Goal: Transaction & Acquisition: Book appointment/travel/reservation

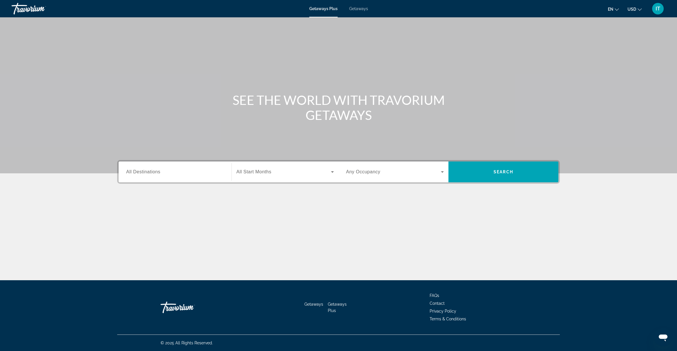
click at [201, 171] on input "Destination All Destinations" at bounding box center [175, 172] width 98 height 7
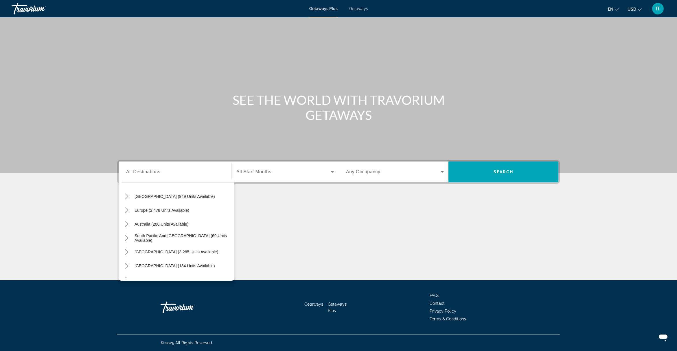
scroll to position [21, 0]
click at [354, 9] on span "Getaways" at bounding box center [358, 8] width 19 height 5
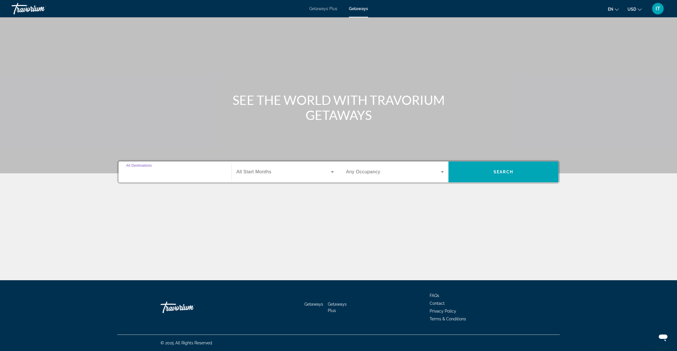
click at [221, 174] on input "Destination All Destinations" at bounding box center [175, 172] width 98 height 7
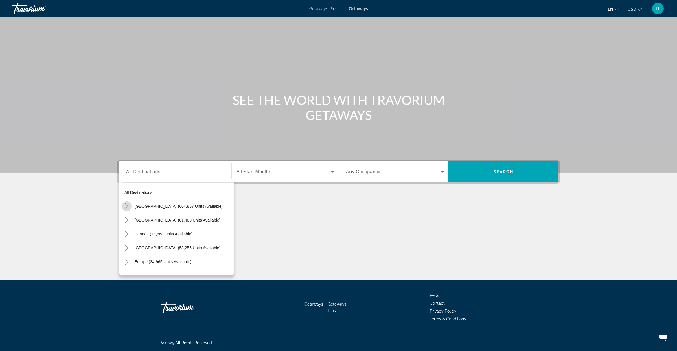
click at [127, 207] on icon "Toggle United States (604,867 units available)" at bounding box center [127, 207] width 6 height 6
click at [126, 206] on icon "Toggle United States (604,867 units available)" at bounding box center [127, 207] width 6 height 6
click at [127, 234] on icon "Toggle Canada (14,668 units available)" at bounding box center [127, 234] width 6 height 6
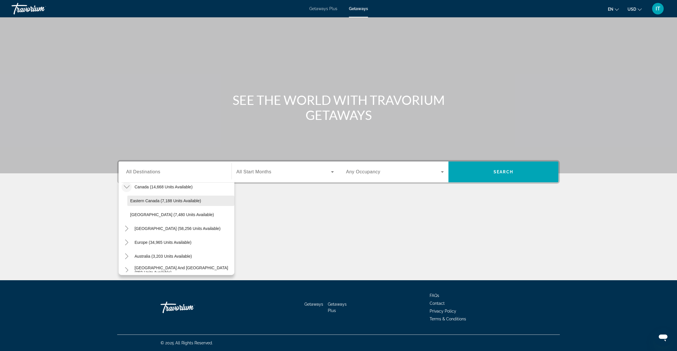
scroll to position [36, 0]
click at [162, 227] on span "Western Canada (7,480 units available)" at bounding box center [172, 225] width 84 height 5
type input "**********"
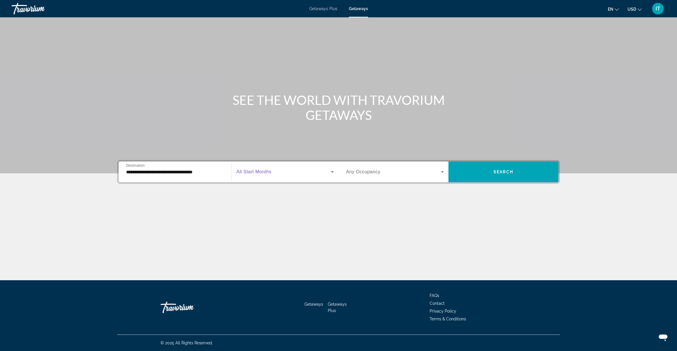
click at [331, 171] on icon "Search widget" at bounding box center [332, 171] width 3 height 1
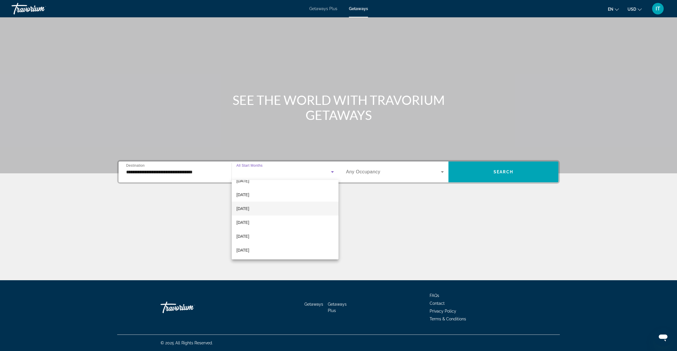
click at [284, 212] on mat-option "December 2025" at bounding box center [285, 209] width 107 height 14
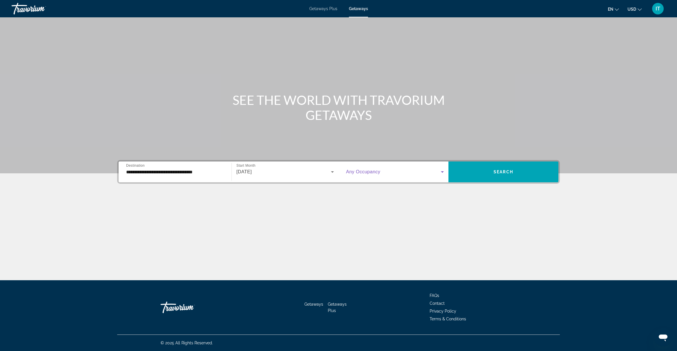
click at [382, 173] on span "Search widget" at bounding box center [393, 172] width 95 height 7
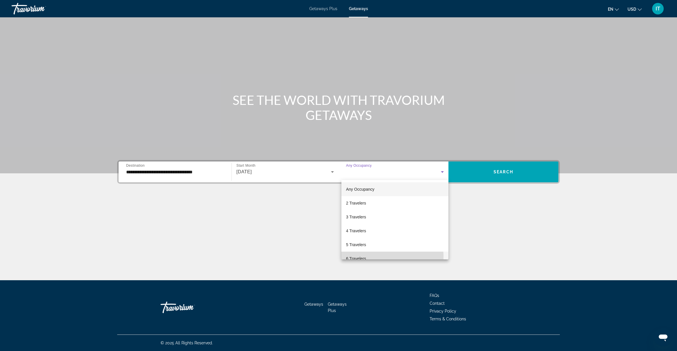
click at [367, 257] on mat-option "6 Travelers" at bounding box center [394, 259] width 107 height 14
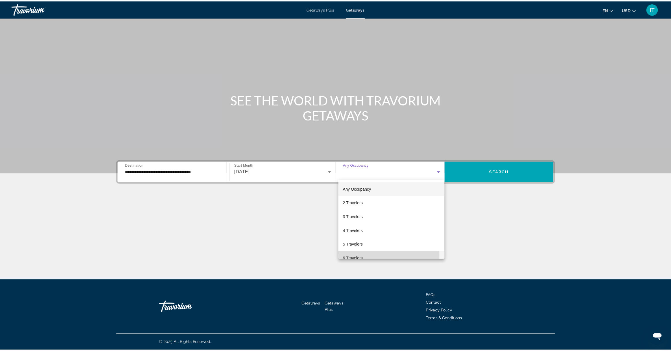
scroll to position [0, 0]
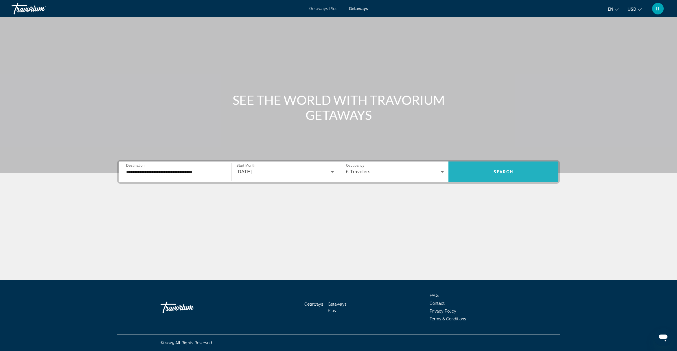
click at [475, 177] on span "Search widget" at bounding box center [503, 172] width 110 height 14
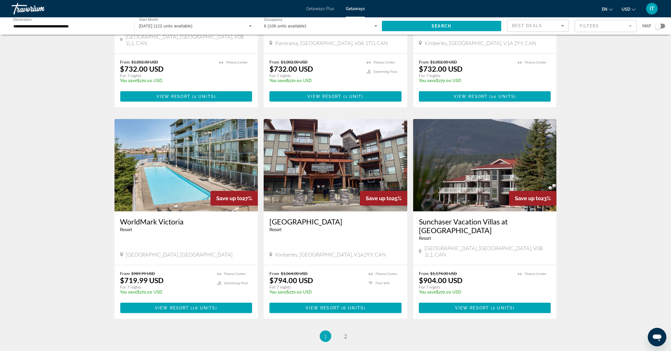
scroll to position [578, 0]
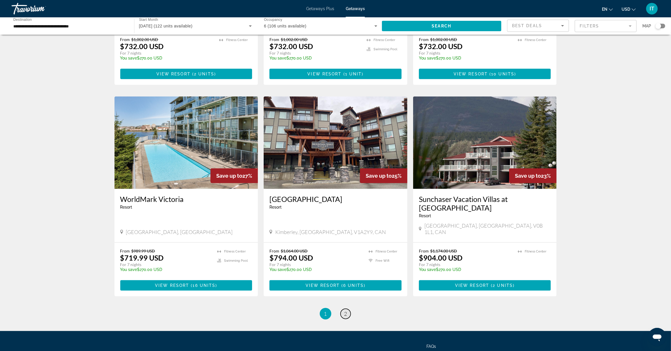
click at [350, 309] on link "page 2" at bounding box center [346, 314] width 10 height 10
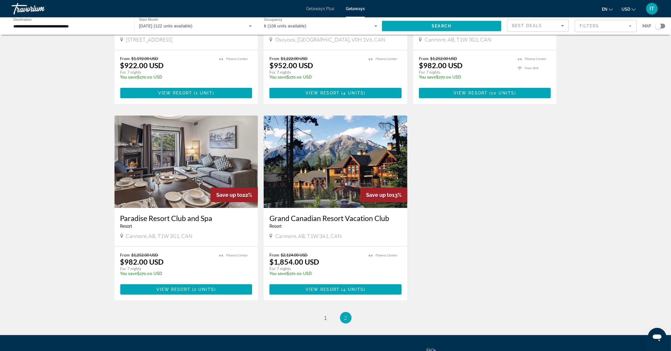
scroll to position [181, 0]
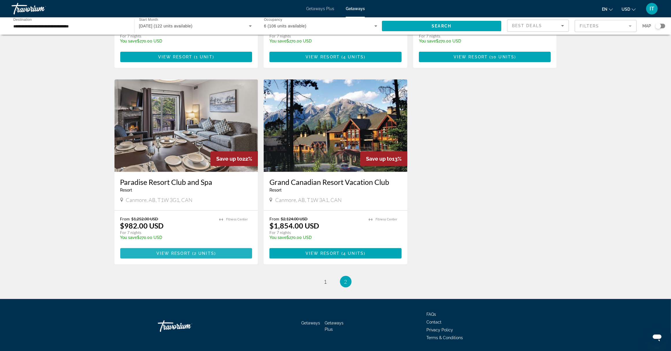
click at [200, 253] on span "2 units" at bounding box center [204, 253] width 20 height 5
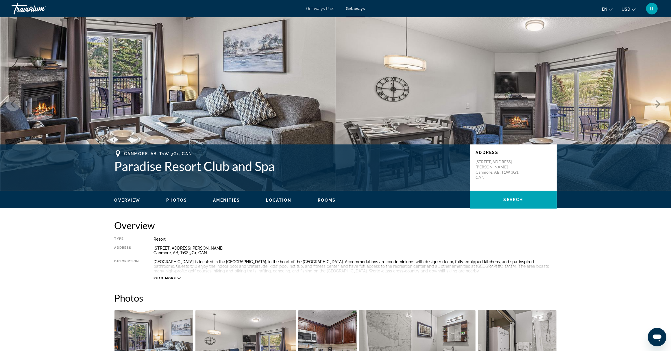
click at [659, 103] on icon "Next image" at bounding box center [658, 104] width 4 height 7
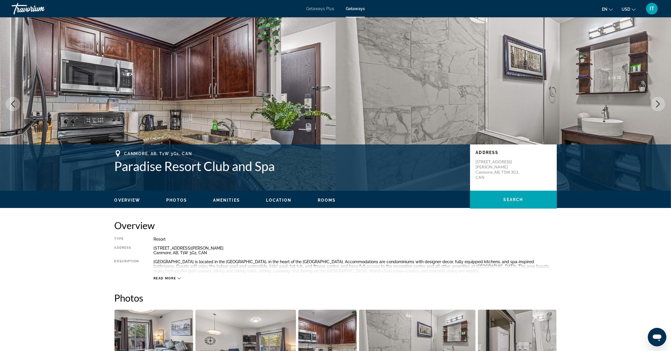
click at [659, 103] on icon "Next image" at bounding box center [658, 104] width 4 height 7
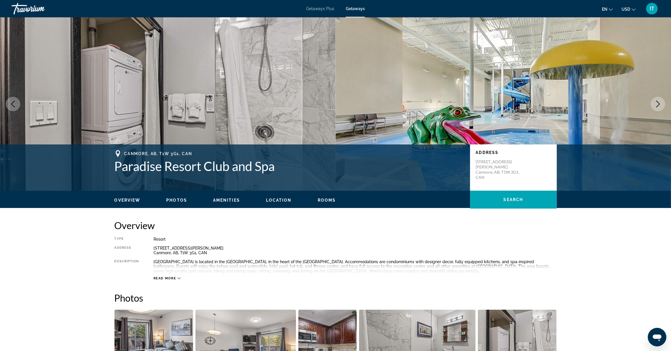
click at [658, 103] on icon "Next image" at bounding box center [658, 104] width 7 height 7
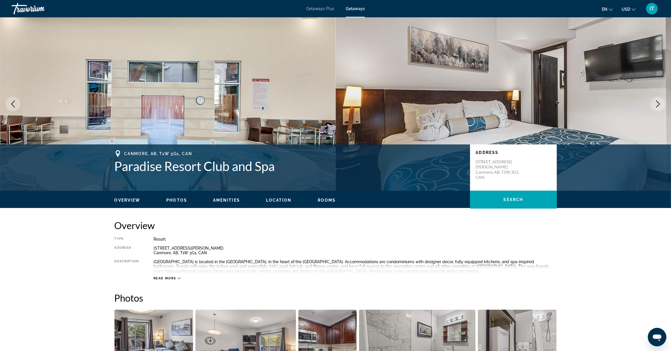
click at [658, 103] on icon "Next image" at bounding box center [658, 104] width 7 height 7
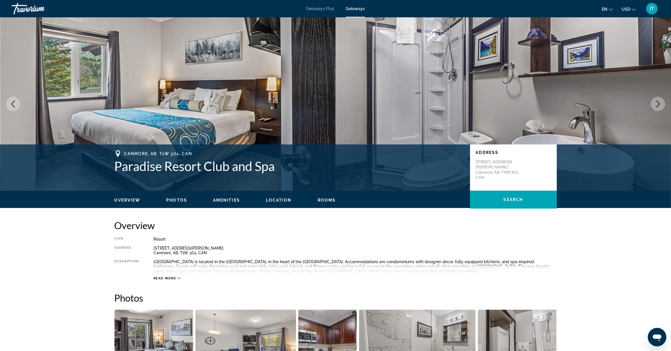
click at [657, 103] on icon "Next image" at bounding box center [658, 104] width 7 height 7
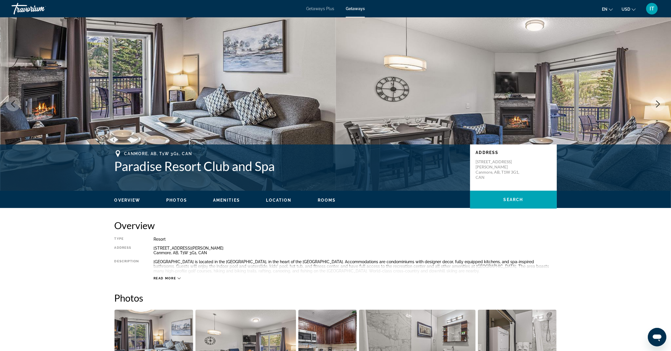
click at [657, 103] on icon "Next image" at bounding box center [658, 104] width 7 height 7
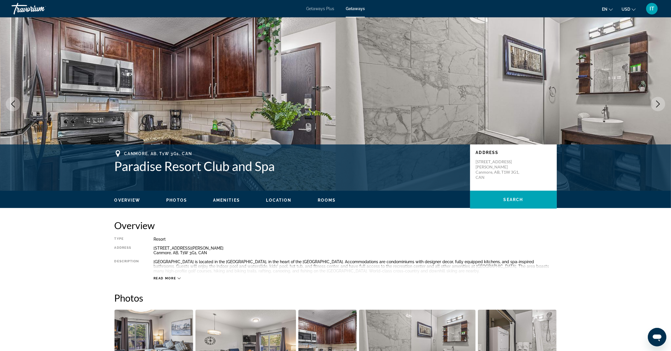
click at [657, 103] on icon "Next image" at bounding box center [658, 104] width 7 height 7
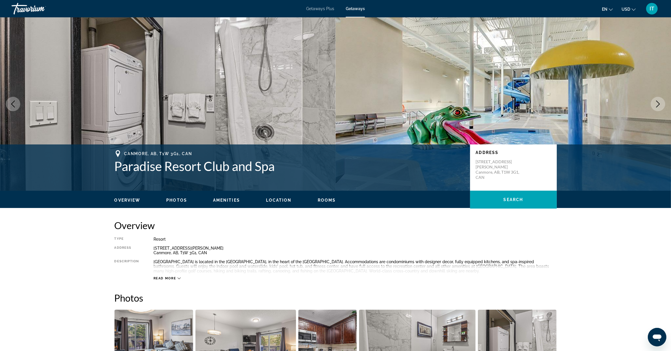
click at [657, 103] on icon "Next image" at bounding box center [658, 104] width 7 height 7
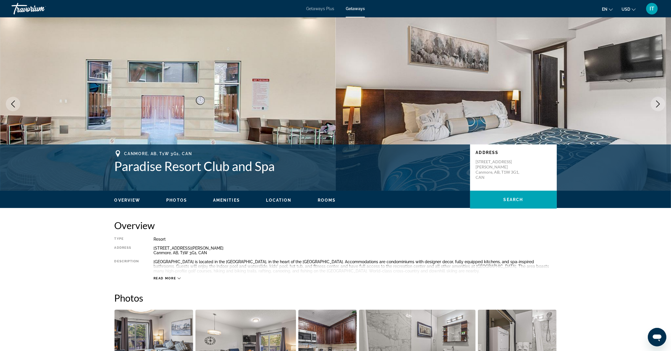
click at [12, 105] on icon "Previous image" at bounding box center [13, 104] width 4 height 7
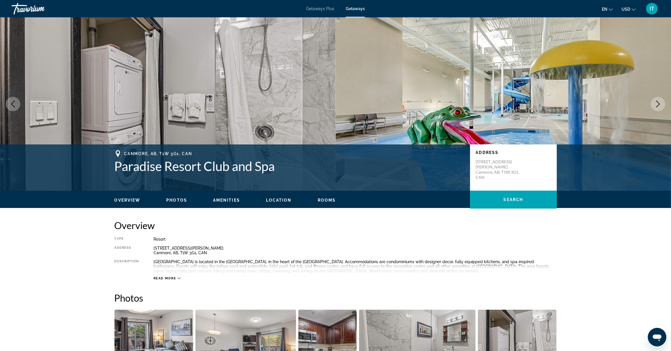
click at [12, 105] on icon "Previous image" at bounding box center [13, 104] width 4 height 7
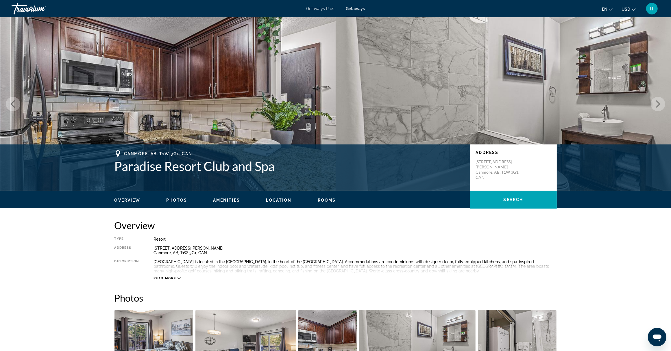
click at [12, 105] on icon "Previous image" at bounding box center [13, 104] width 4 height 7
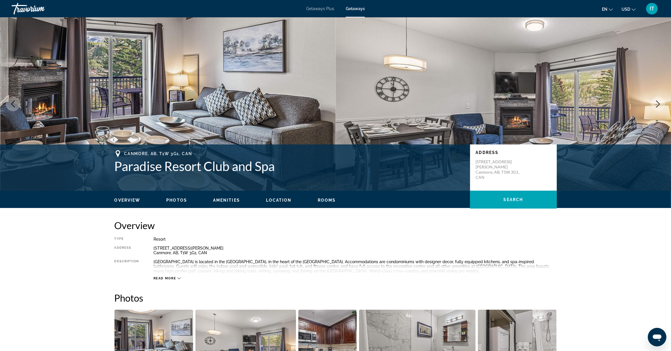
click at [12, 105] on icon "Previous image" at bounding box center [13, 104] width 4 height 7
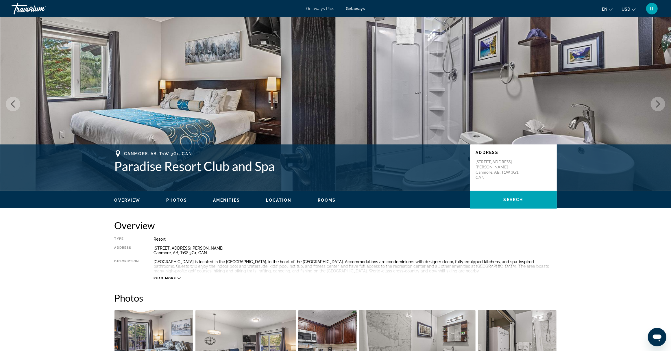
click at [177, 200] on span "Photos" at bounding box center [176, 200] width 21 height 5
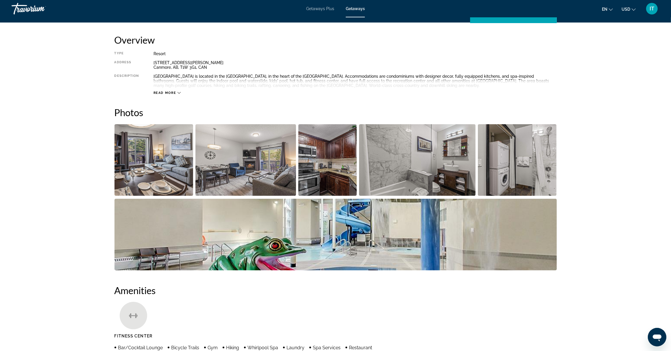
scroll to position [185, 0]
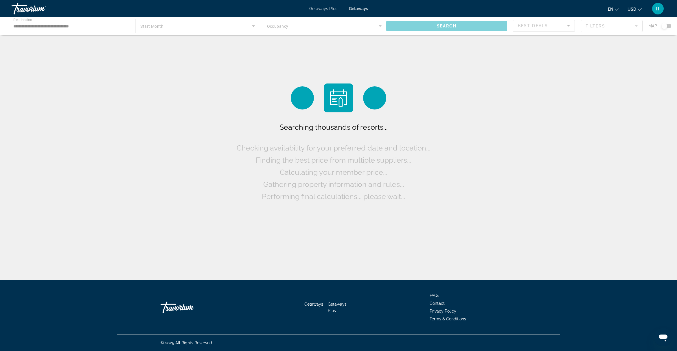
click at [324, 9] on span "Getaways Plus" at bounding box center [323, 8] width 28 height 5
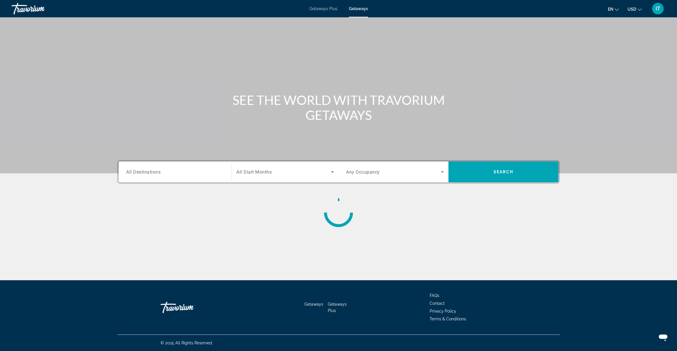
click at [154, 173] on span "All Destinations" at bounding box center [143, 171] width 34 height 5
click at [154, 173] on input "Destination All Destinations" at bounding box center [175, 172] width 98 height 7
click at [155, 186] on div "Search widget" at bounding box center [177, 184] width 116 height 9
click at [187, 176] on div "Search widget" at bounding box center [175, 172] width 98 height 16
click at [181, 176] on div "Search widget" at bounding box center [175, 172] width 98 height 16
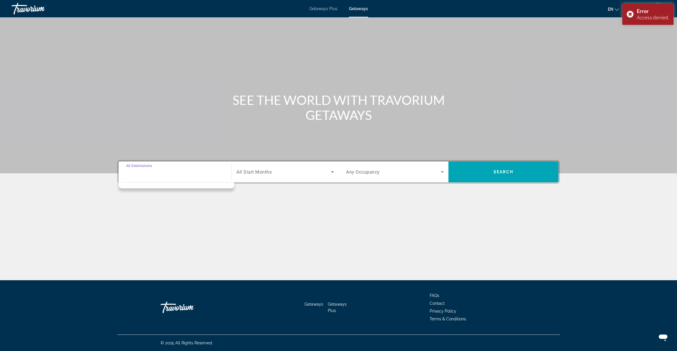
click at [279, 178] on div "Search widget" at bounding box center [284, 172] width 97 height 16
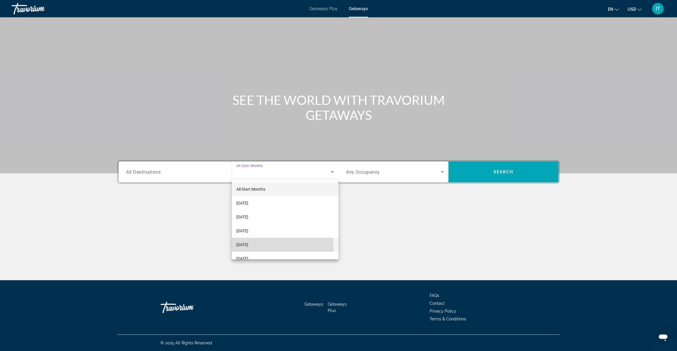
click at [248, 247] on span "December 2025" at bounding box center [242, 244] width 12 height 7
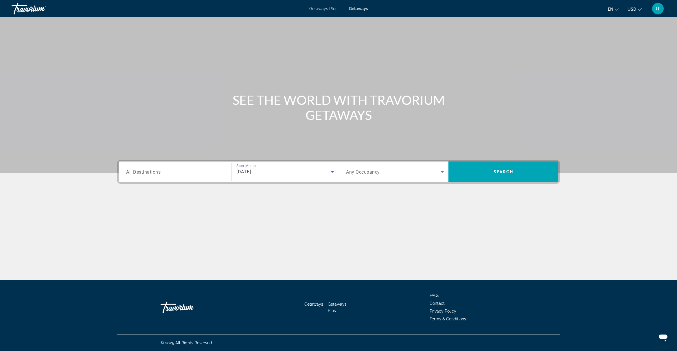
click at [181, 174] on input "Destination All Destinations" at bounding box center [175, 172] width 98 height 7
click at [168, 175] on input "Destination All Destinations" at bounding box center [175, 172] width 98 height 7
click at [177, 113] on div "SEE THE WORLD WITH TRAVORIUM GETAWAYS" at bounding box center [339, 108] width 466 height 30
click at [170, 174] on input "Destination All Destinations" at bounding box center [175, 172] width 98 height 7
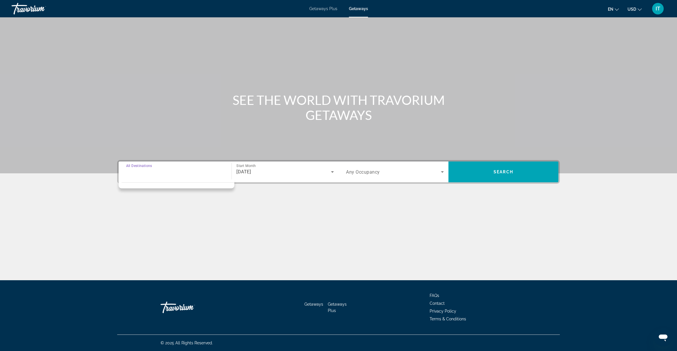
click at [352, 186] on div "Destination All Destinations Start Month All Start Months December 2025 Occupan…" at bounding box center [339, 201] width 466 height 82
click at [327, 7] on span "Getaways Plus" at bounding box center [323, 8] width 28 height 5
click at [161, 172] on input "Destination All Destinations" at bounding box center [175, 172] width 98 height 7
click at [140, 93] on div "SEE THE WORLD WITH TRAVORIUM GETAWAYS" at bounding box center [338, 86] width 677 height 173
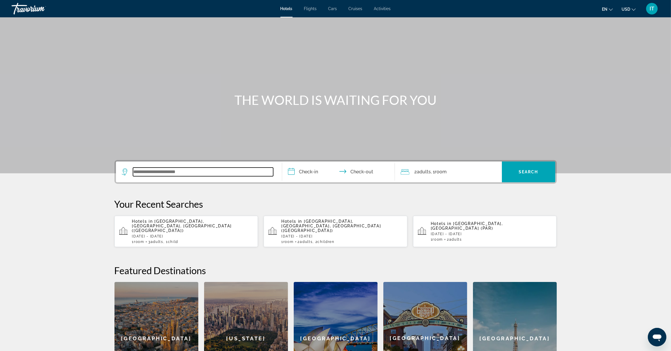
click at [223, 171] on input "Search widget" at bounding box center [203, 172] width 140 height 9
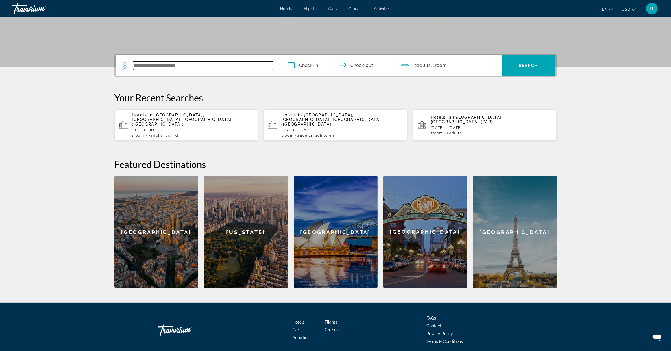
scroll to position [120, 0]
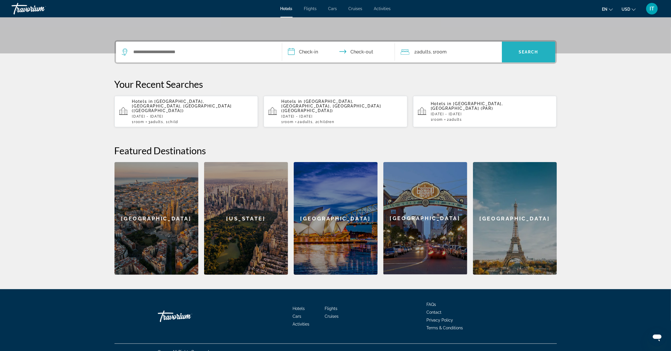
click at [528, 49] on span "Search widget" at bounding box center [528, 52] width 53 height 14
click at [526, 51] on span "Search" at bounding box center [529, 52] width 20 height 5
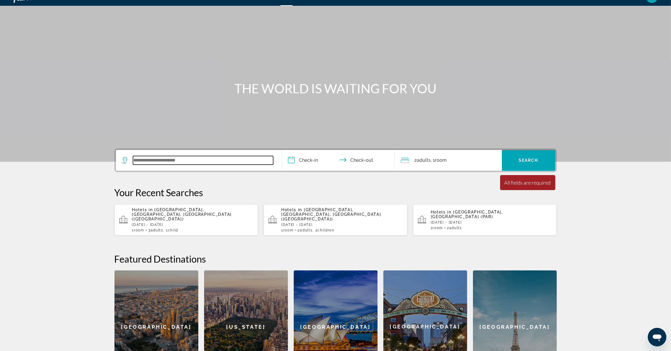
click at [196, 159] on input "Search widget" at bounding box center [203, 160] width 140 height 9
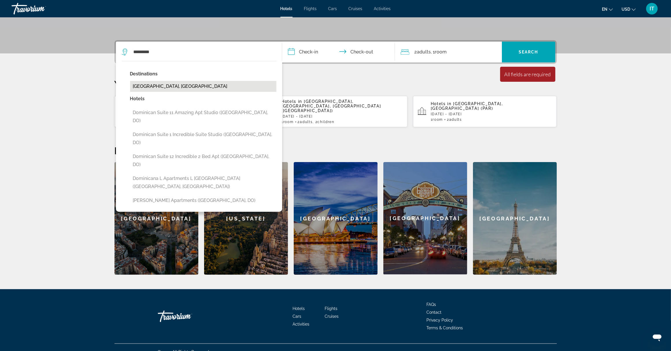
click at [165, 88] on button "Dominican Republic, Dominican Republic" at bounding box center [203, 86] width 146 height 11
type input "**********"
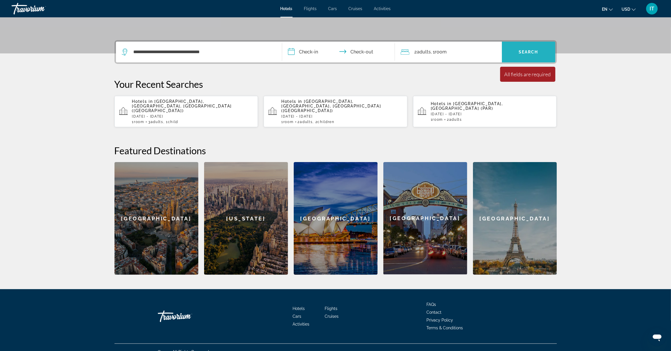
click at [531, 58] on span "Search widget" at bounding box center [528, 52] width 53 height 14
click at [521, 56] on span "Search widget" at bounding box center [528, 52] width 53 height 14
click at [314, 55] on input "**********" at bounding box center [339, 53] width 115 height 23
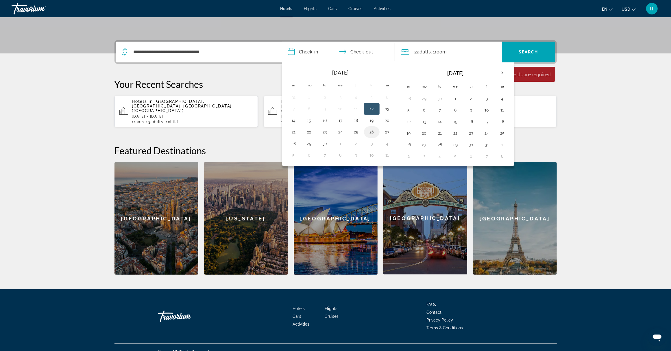
click at [370, 134] on button "26" at bounding box center [371, 132] width 9 height 8
click at [369, 50] on input "**********" at bounding box center [339, 53] width 115 height 23
click at [328, 145] on button "30" at bounding box center [324, 144] width 9 height 8
type input "**********"
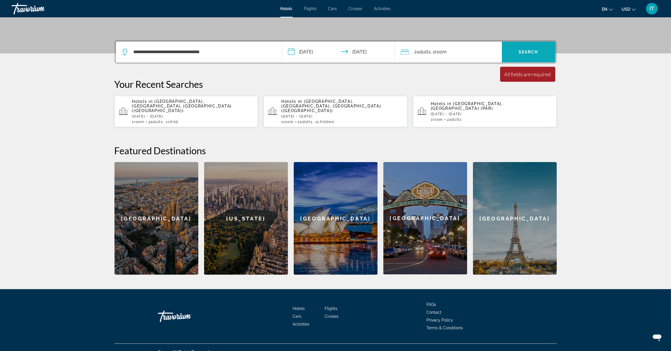
click at [518, 54] on span "Search widget" at bounding box center [528, 52] width 53 height 14
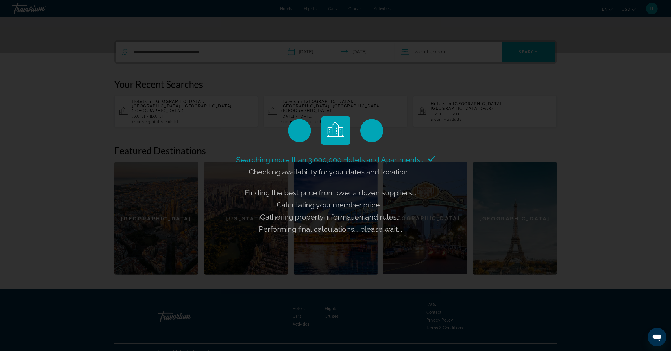
click at [517, 53] on div "Searching more than 3,000,000 Hotels and Apartments... Checking availability fo…" at bounding box center [335, 175] width 671 height 351
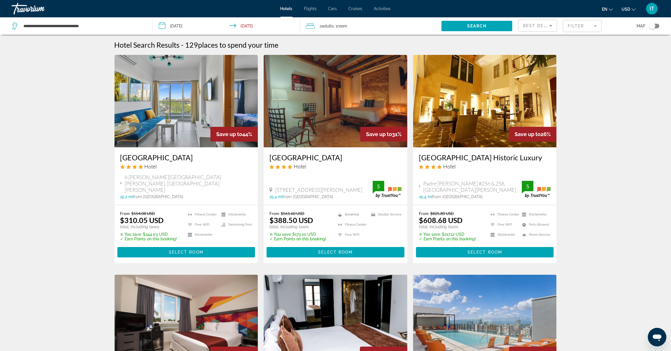
click at [596, 26] on mat-form-field "Filter" at bounding box center [582, 26] width 39 height 12
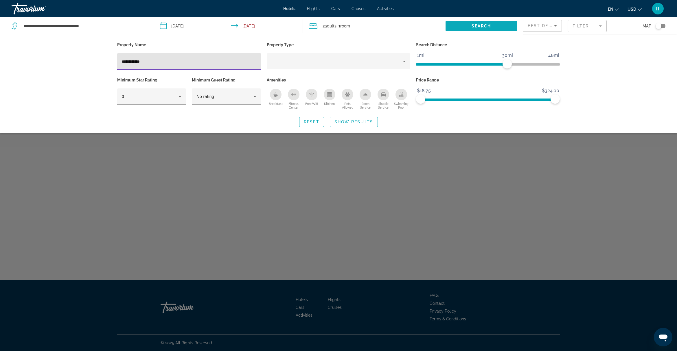
type input "**********"
click at [480, 25] on span "Search" at bounding box center [481, 26] width 20 height 5
click at [471, 25] on span "Search" at bounding box center [481, 26] width 20 height 5
click at [245, 26] on input "**********" at bounding box center [229, 26] width 151 height 19
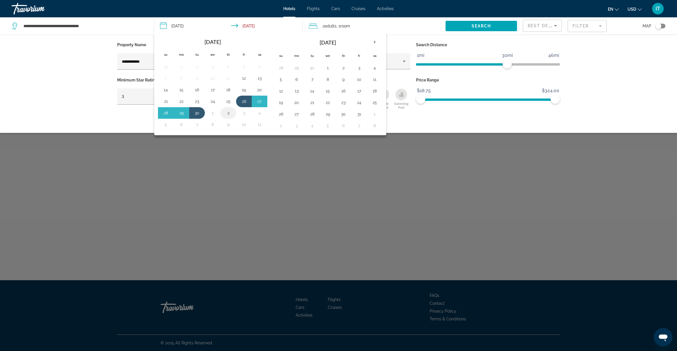
click at [230, 114] on button "2" at bounding box center [227, 113] width 9 height 8
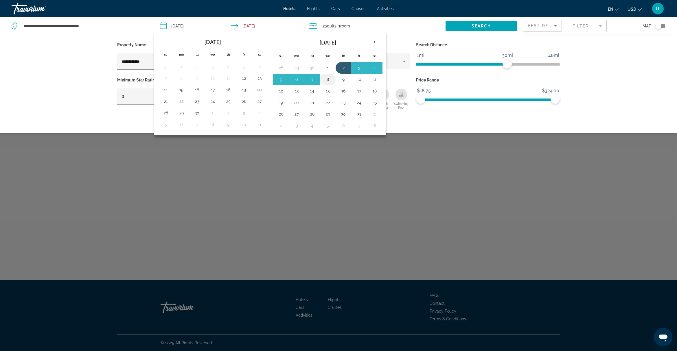
click at [332, 80] on button "8" at bounding box center [327, 79] width 9 height 8
type input "**********"
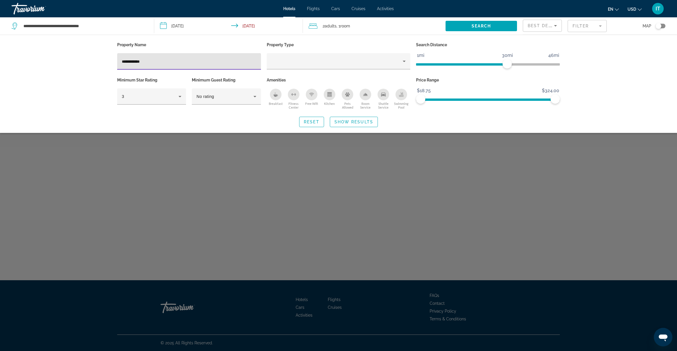
click at [155, 59] on input "**********" at bounding box center [189, 61] width 134 height 7
type input "**********"
click at [404, 61] on icon "Property type" at bounding box center [403, 61] width 3 height 1
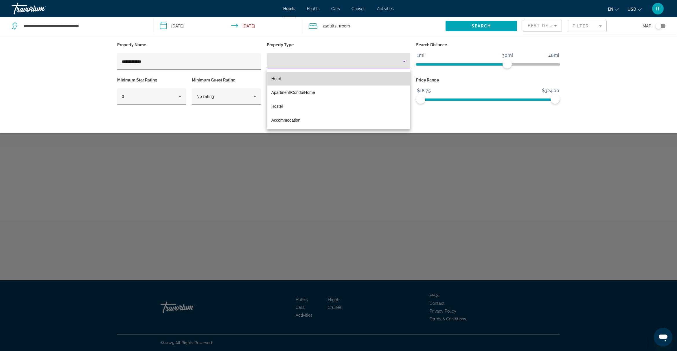
click at [366, 76] on mat-option "Hotel" at bounding box center [339, 79] width 144 height 14
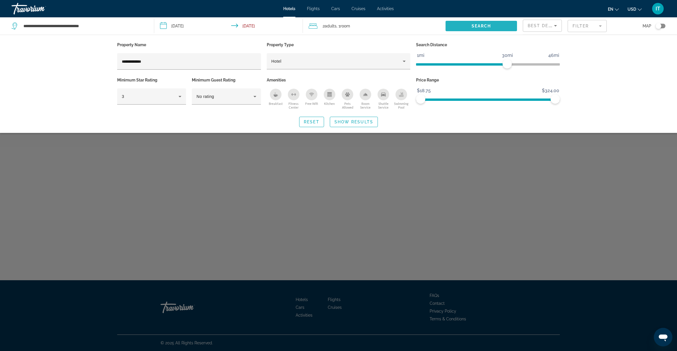
click at [506, 25] on span "Search widget" at bounding box center [480, 26] width 71 height 14
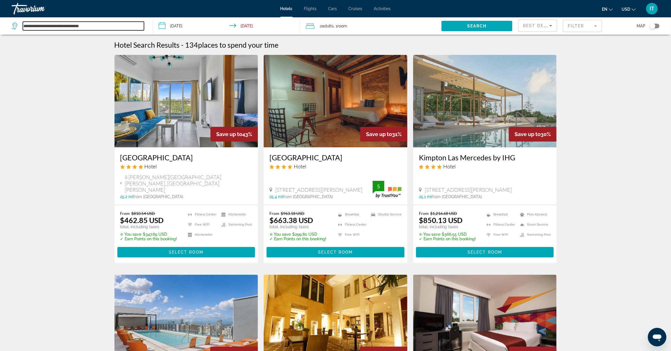
click at [75, 27] on input "**********" at bounding box center [83, 26] width 121 height 9
click at [14, 27] on icon "Search widget" at bounding box center [15, 26] width 7 height 7
click at [82, 27] on input "**********" at bounding box center [83, 26] width 121 height 9
click at [138, 27] on input "**********" at bounding box center [83, 26] width 121 height 9
click at [14, 25] on icon "Search widget" at bounding box center [15, 26] width 7 height 7
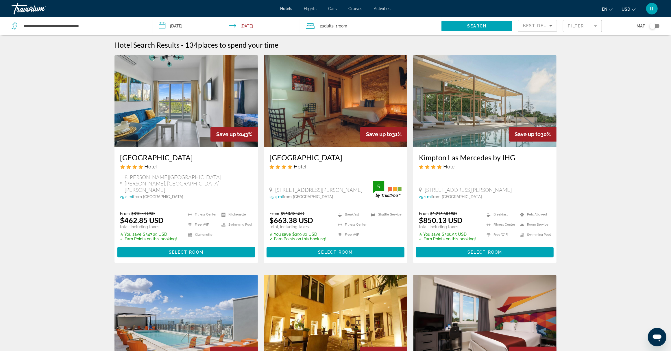
click at [314, 8] on span "Flights" at bounding box center [310, 8] width 13 height 5
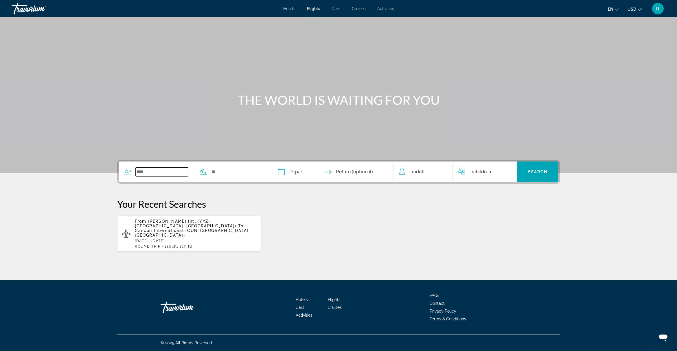
click at [158, 173] on input "Search widget" at bounding box center [162, 172] width 52 height 9
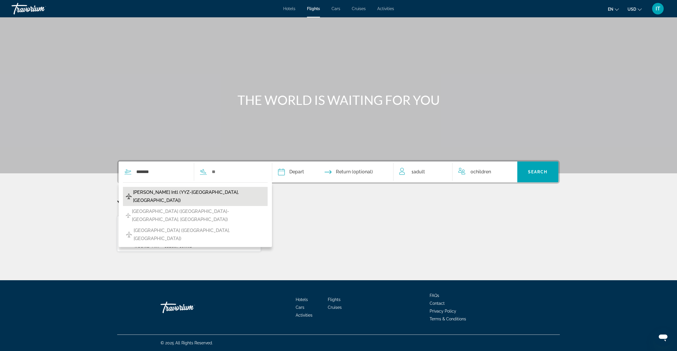
click at [163, 193] on span "Lester B Pearson Intl (YYZ-Toronto, Canada)" at bounding box center [199, 197] width 132 height 16
type input "**********"
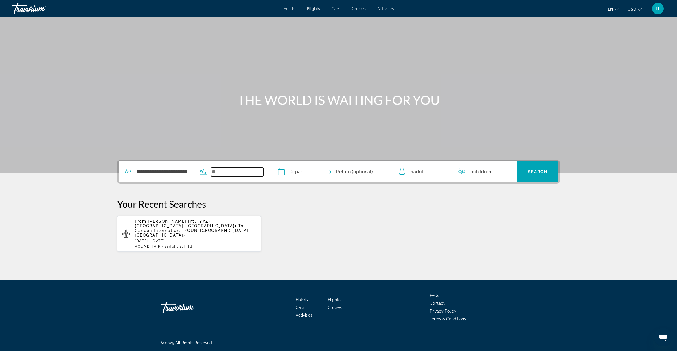
click at [224, 173] on input "Search widget" at bounding box center [237, 172] width 52 height 9
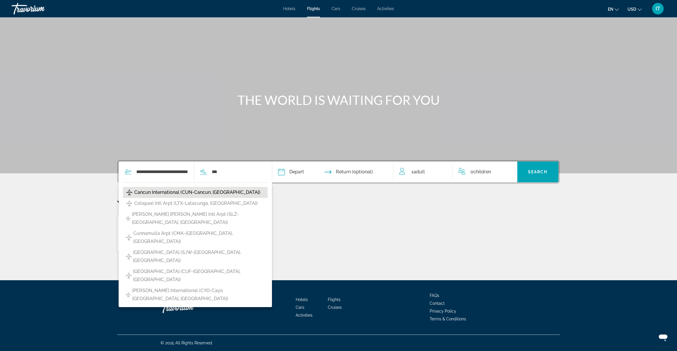
click at [236, 193] on button "Cancun International (CUN-Cancun, MX)" at bounding box center [195, 192] width 145 height 11
type input "**********"
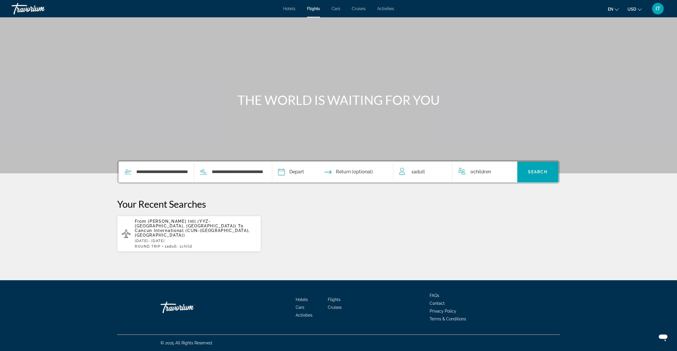
click at [301, 172] on input "Depart date" at bounding box center [306, 173] width 60 height 23
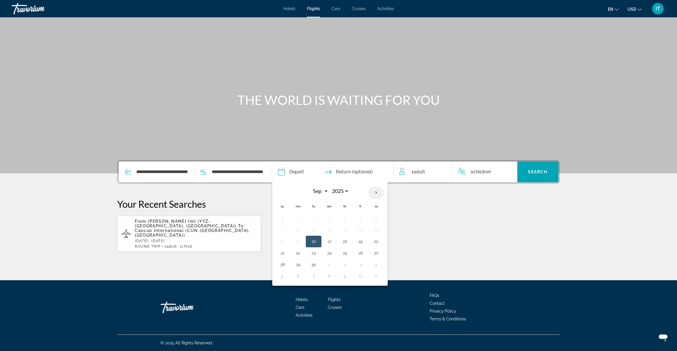
click at [379, 193] on th "Next month" at bounding box center [376, 192] width 16 height 13
select select "**"
click at [347, 253] on button "20" at bounding box center [344, 253] width 9 height 8
type input "**********"
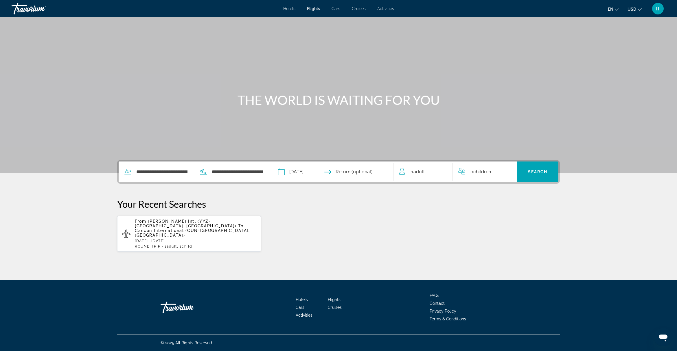
click at [367, 172] on input "Return date" at bounding box center [366, 173] width 60 height 23
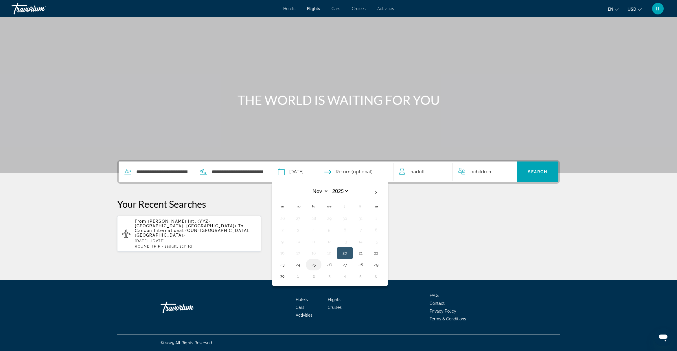
click at [317, 268] on button "25" at bounding box center [313, 265] width 9 height 8
type input "**********"
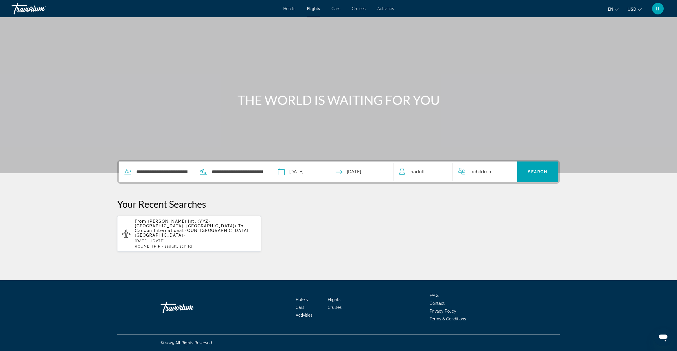
click at [421, 173] on span "Adult" at bounding box center [419, 171] width 12 height 5
click at [479, 173] on span "Children" at bounding box center [486, 170] width 18 height 5
click at [506, 171] on icon "Increment children" at bounding box center [508, 170] width 5 height 7
click at [505, 192] on icon "Travelers: 1 adult, 1 child" at bounding box center [505, 193] width 7 height 7
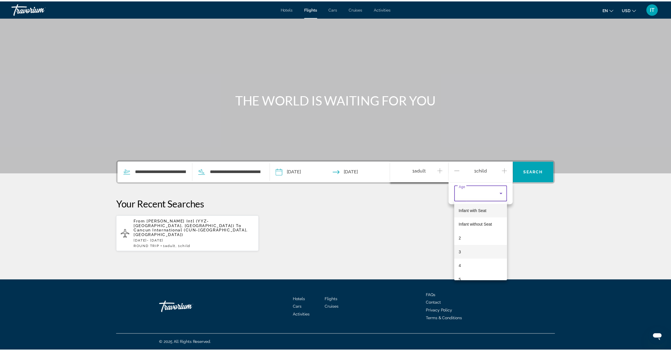
scroll to position [108, 0]
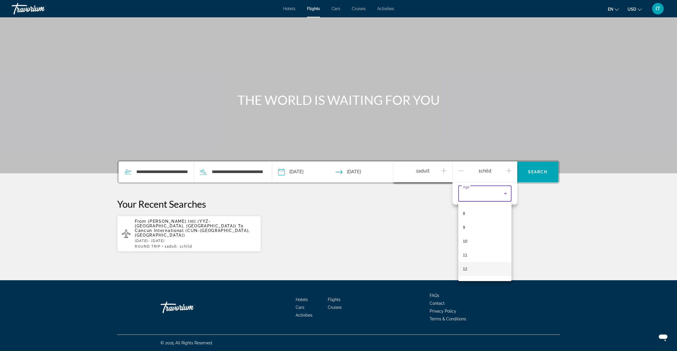
click at [485, 268] on mat-option "12" at bounding box center [484, 269] width 53 height 14
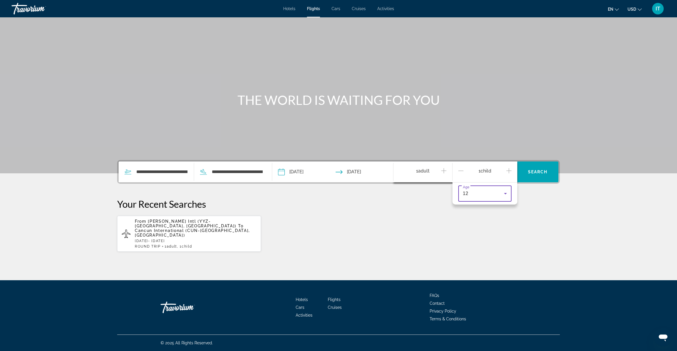
click at [543, 236] on div "From Lester B Pearson Intl (YYZ-Toronto, Canada) To Cancun International (CUN-C…" at bounding box center [338, 234] width 442 height 36
click at [540, 171] on span "Search" at bounding box center [538, 172] width 20 height 5
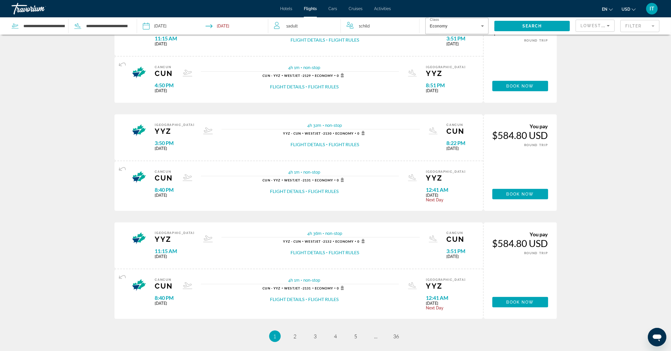
scroll to position [398, 0]
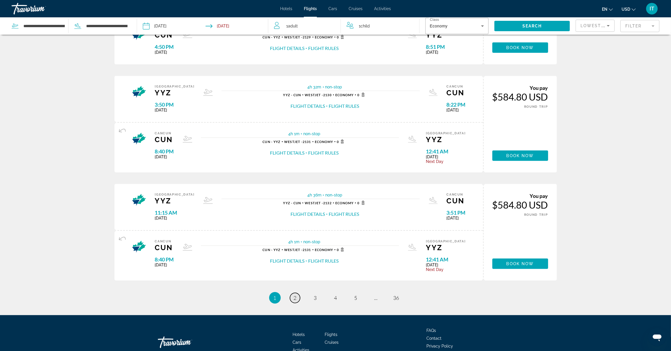
click at [294, 299] on span "2" at bounding box center [295, 298] width 3 height 6
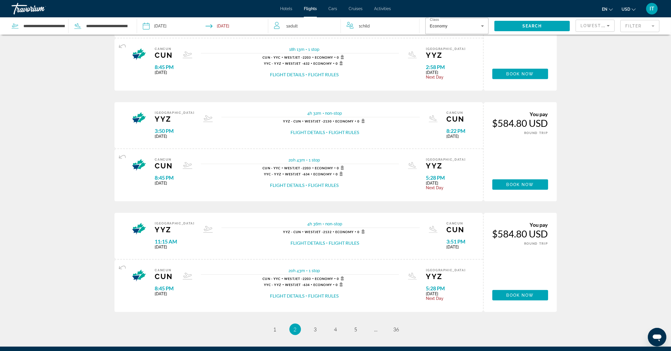
scroll to position [434, 0]
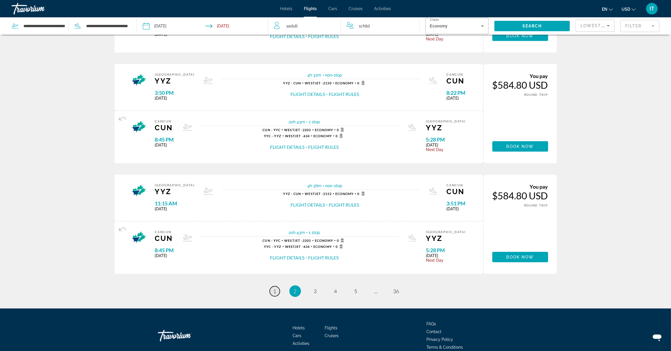
click at [274, 293] on span "1" at bounding box center [275, 291] width 3 height 6
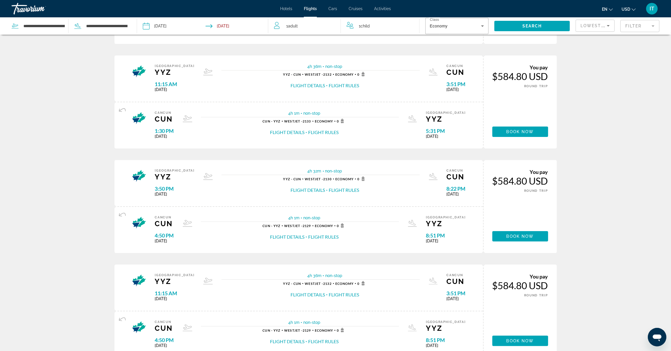
scroll to position [145, 0]
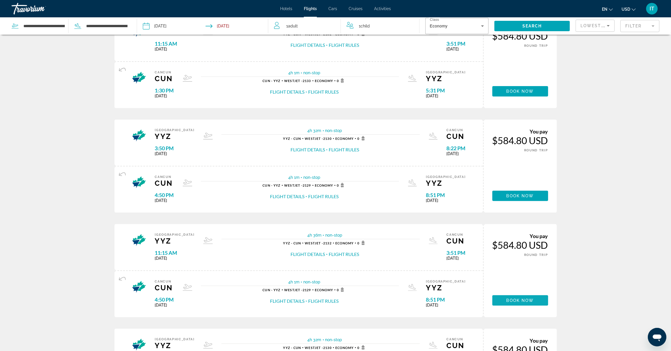
click at [509, 302] on span "Book now" at bounding box center [520, 300] width 27 height 5
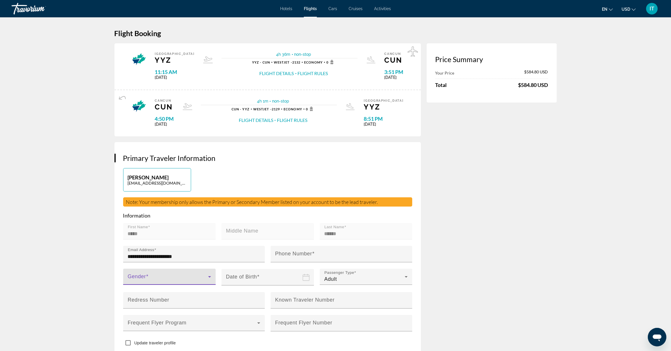
click at [162, 276] on span "Main content" at bounding box center [168, 279] width 80 height 7
click at [157, 295] on mat-option "Male" at bounding box center [169, 294] width 93 height 14
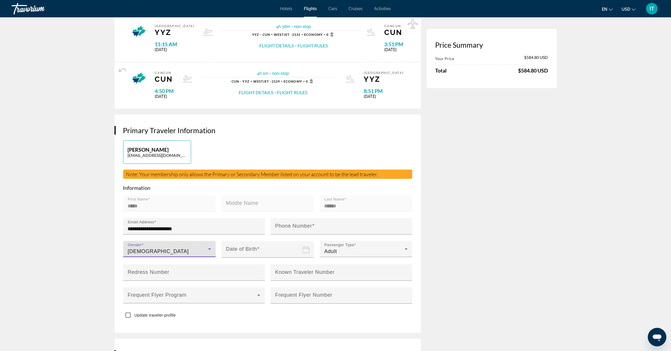
scroll to position [108, 0]
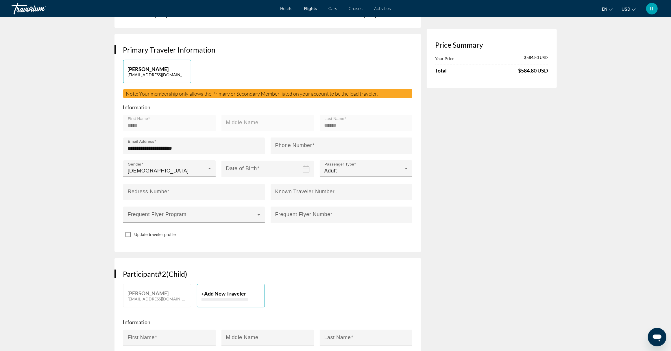
click at [266, 161] on input "Date of birth" at bounding box center [268, 172] width 95 height 25
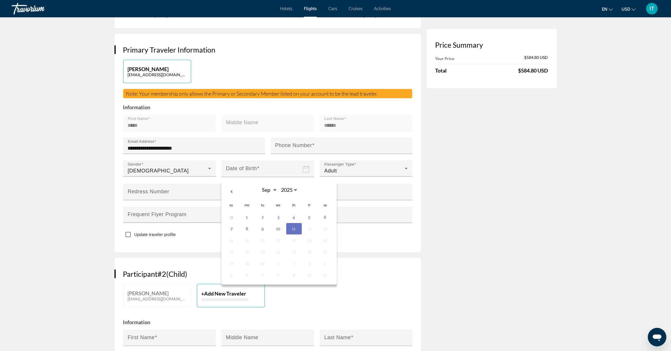
click at [235, 123] on mat-label "Middle Name" at bounding box center [242, 123] width 32 height 6
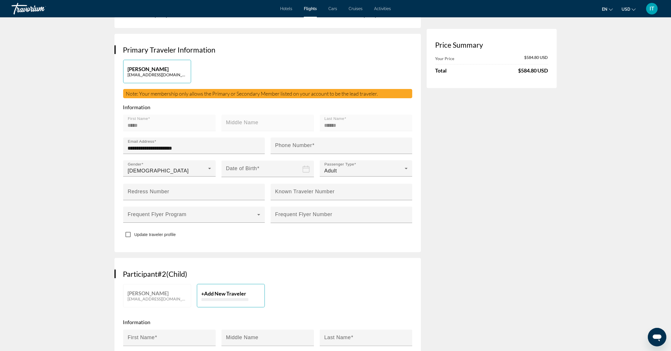
click at [254, 171] on input "Date of birth" at bounding box center [268, 172] width 95 height 25
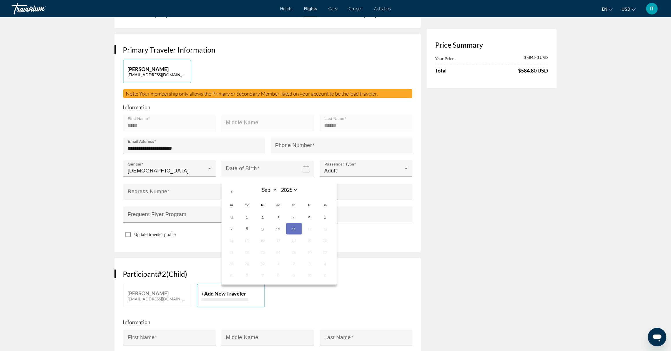
click at [243, 165] on input "Date of birth" at bounding box center [268, 172] width 95 height 25
click at [245, 217] on button "1" at bounding box center [247, 217] width 9 height 8
type input "**********"
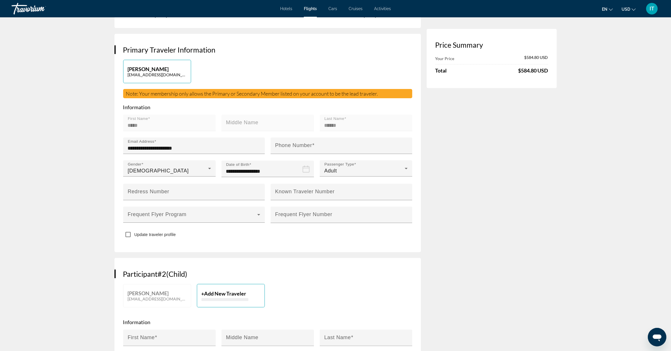
click at [273, 171] on input "**********" at bounding box center [268, 172] width 95 height 25
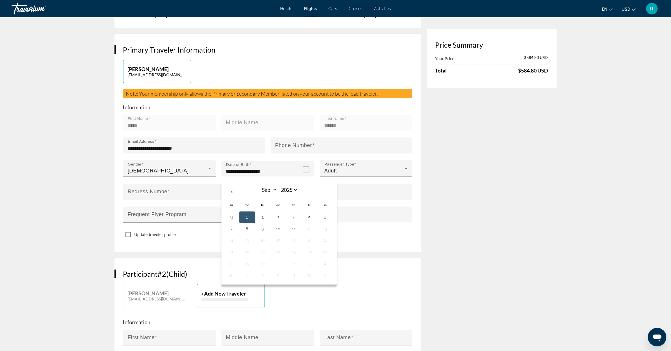
click at [306, 169] on icon "Date of birth" at bounding box center [306, 169] width 7 height 7
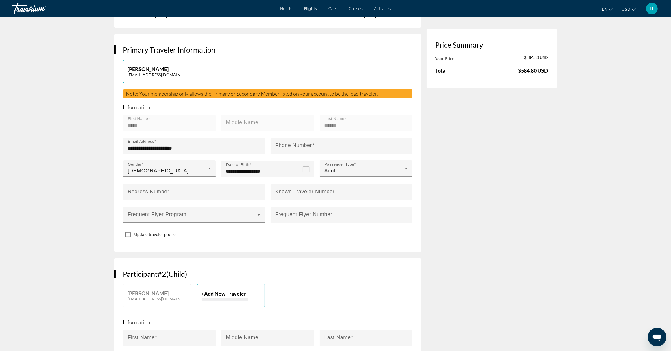
click at [306, 169] on icon "Date of birth" at bounding box center [306, 169] width 7 height 7
click at [278, 173] on input "**********" at bounding box center [268, 172] width 95 height 25
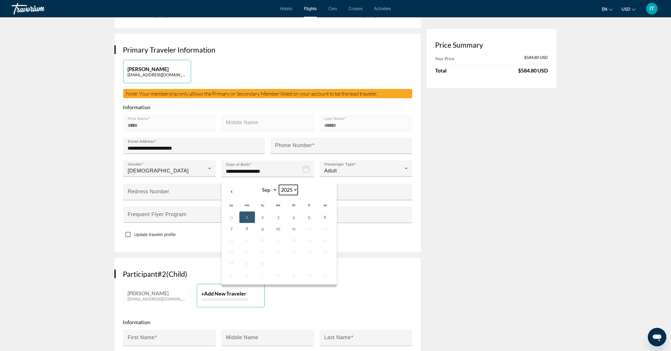
click at [296, 189] on select "**** **** **** **** **** **** **** **** **** **** **** **** **** **** **** ****…" at bounding box center [288, 190] width 19 height 10
select select "****"
click at [279, 185] on select "**** **** **** **** **** **** **** **** **** **** **** **** **** **** **** ****…" at bounding box center [288, 190] width 19 height 10
click at [274, 190] on select "*** *** *** *** *** *** *** *** *** *** *** ***" at bounding box center [267, 190] width 19 height 10
select select "*"
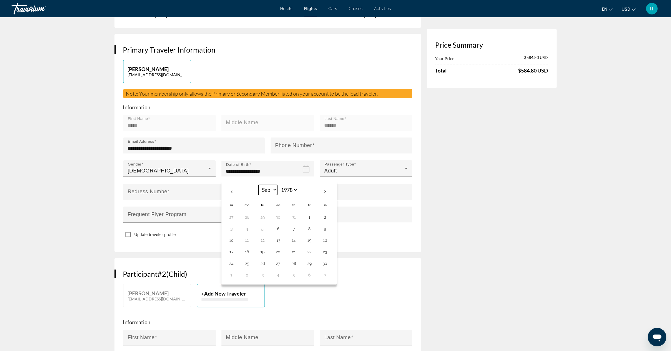
click at [259, 185] on select "*** *** *** *** *** *** *** *** *** *** *** ***" at bounding box center [267, 190] width 19 height 10
click at [310, 231] on button "10" at bounding box center [309, 229] width 9 height 8
type input "**********"
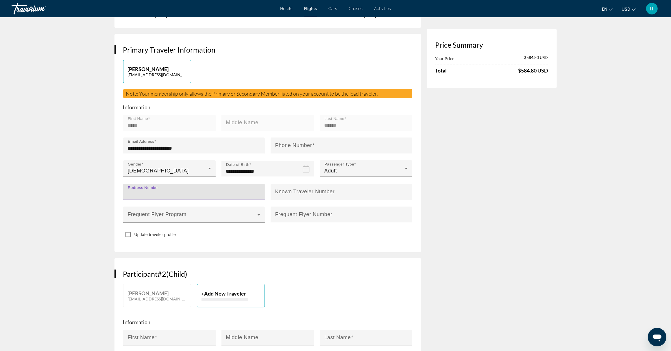
click at [202, 193] on input "Redress Number" at bounding box center [196, 194] width 136 height 7
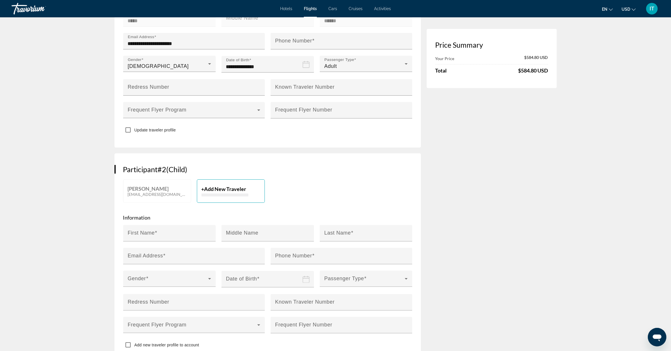
scroll to position [217, 0]
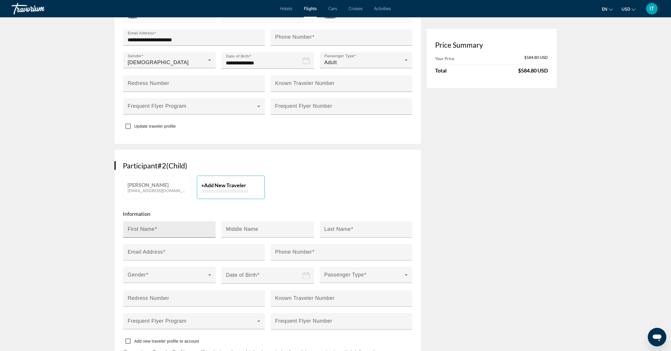
click at [191, 230] on input "First Name" at bounding box center [171, 232] width 87 height 7
type input "*****"
type input "********"
type input "**********"
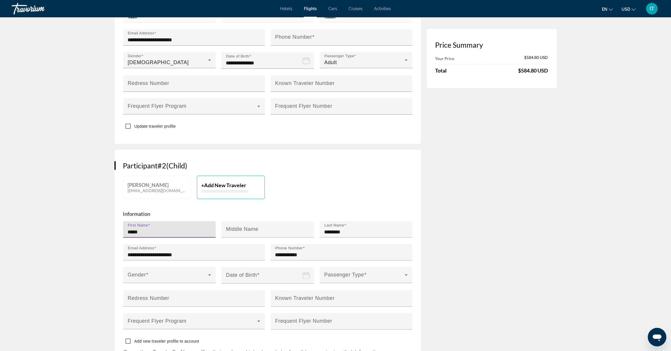
type input "*****"
click at [202, 277] on span "Main content" at bounding box center [168, 277] width 80 height 7
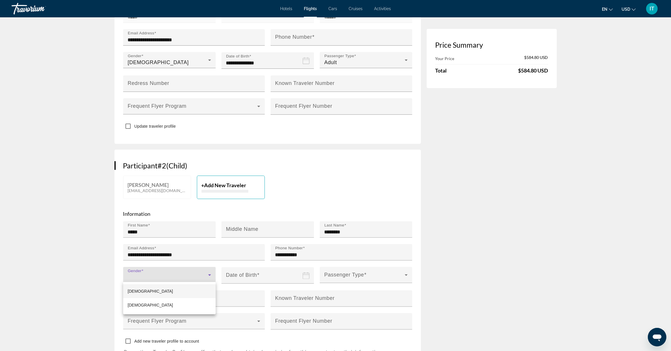
click at [184, 292] on mat-option "Male" at bounding box center [169, 292] width 93 height 14
click at [245, 276] on input "Date of birth" at bounding box center [268, 279] width 95 height 25
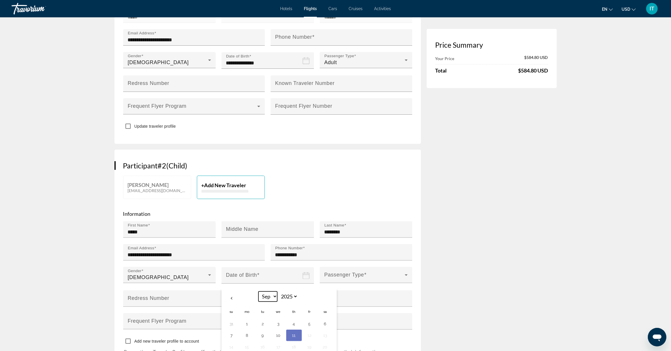
click at [274, 297] on select "*** *** *** *** *** *** *** *** *** *** *** ***" at bounding box center [267, 297] width 19 height 10
select select "*"
click at [259, 292] on select "*** *** *** *** *** *** *** *** *** *** *** ***" at bounding box center [267, 297] width 19 height 10
click at [295, 296] on select "**** **** **** **** **** **** **** **** **** **** **** **** **** **** **** ****…" at bounding box center [288, 297] width 19 height 10
select select "****"
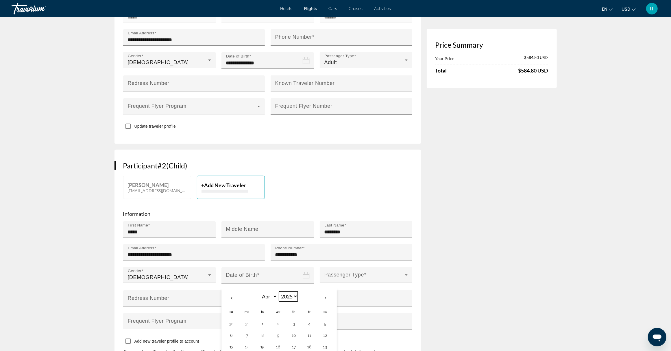
click at [279, 292] on select "**** **** **** **** **** **** **** **** **** **** **** **** **** **** **** ****…" at bounding box center [288, 297] width 19 height 10
click at [277, 323] on button "3" at bounding box center [278, 324] width 9 height 8
type input "**********"
click at [372, 274] on span "Main content" at bounding box center [364, 277] width 80 height 7
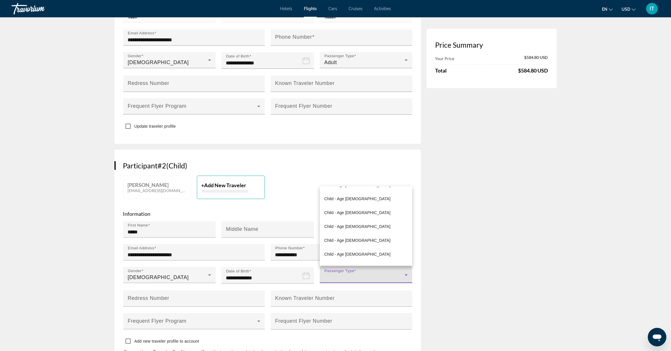
scroll to position [108, 0]
click at [359, 241] on mat-option "Child - Age 12" at bounding box center [366, 240] width 93 height 14
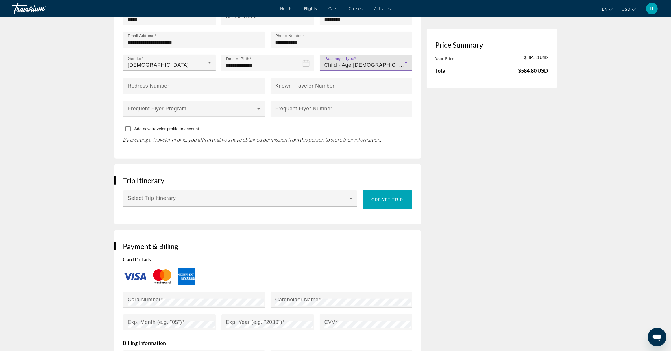
scroll to position [434, 0]
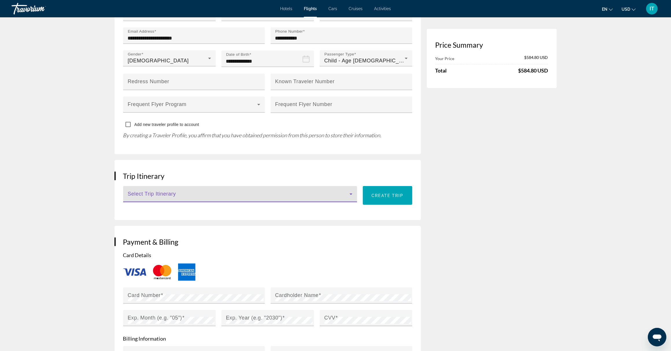
click at [182, 194] on span "Main content" at bounding box center [239, 196] width 222 height 7
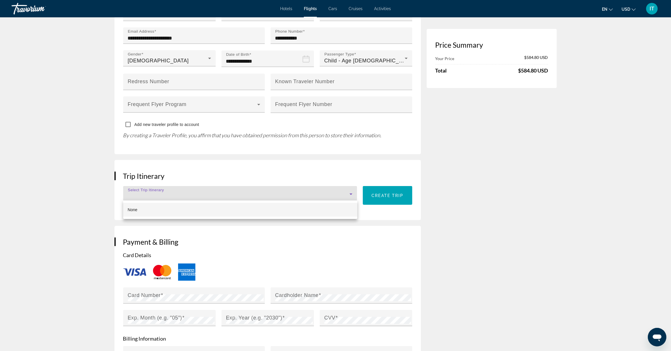
click at [185, 213] on mat-option "None" at bounding box center [240, 210] width 234 height 14
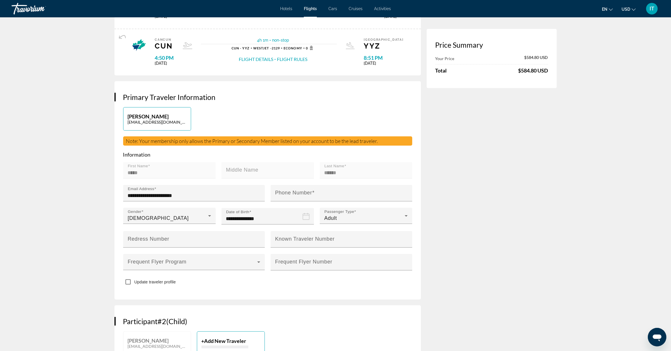
scroll to position [57, 0]
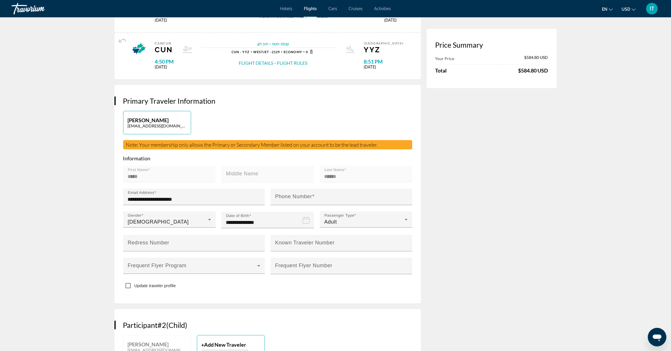
click at [327, 147] on span "Note: Your membership only allows the Primary or Secondary Member listed on you…" at bounding box center [252, 145] width 252 height 6
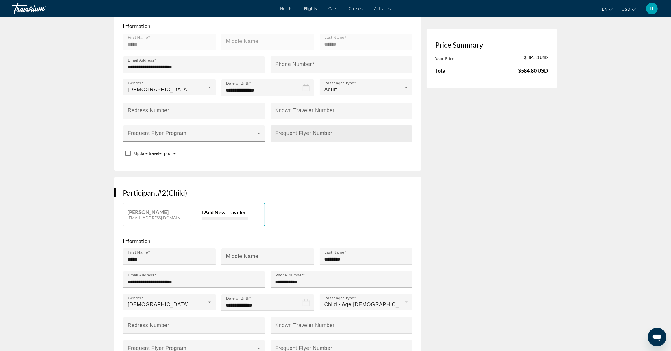
scroll to position [202, 0]
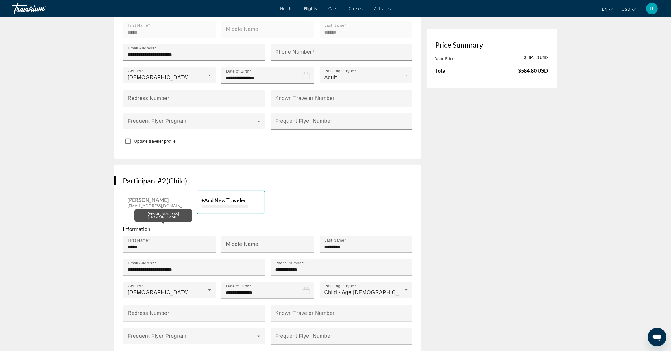
click at [156, 203] on p "[EMAIL_ADDRESS][DOMAIN_NAME]" at bounding box center [157, 205] width 59 height 5
click at [231, 200] on span "Add New Traveler" at bounding box center [225, 200] width 42 height 6
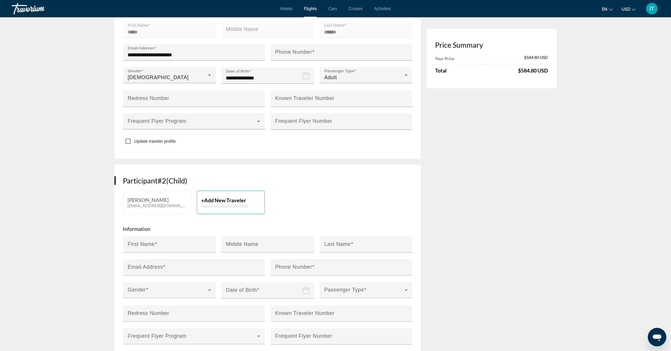
click at [231, 200] on span "Add New Traveler" at bounding box center [225, 200] width 42 height 6
click at [171, 202] on p "[PERSON_NAME]" at bounding box center [157, 200] width 59 height 6
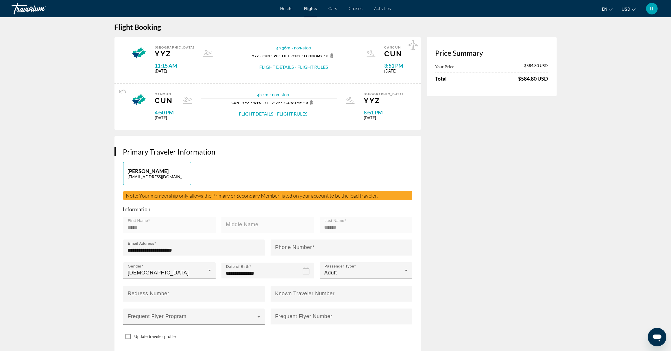
scroll to position [0, 0]
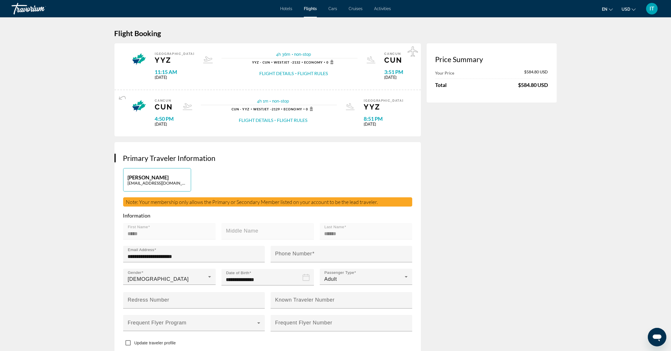
click at [288, 9] on span "Hotels" at bounding box center [286, 8] width 12 height 5
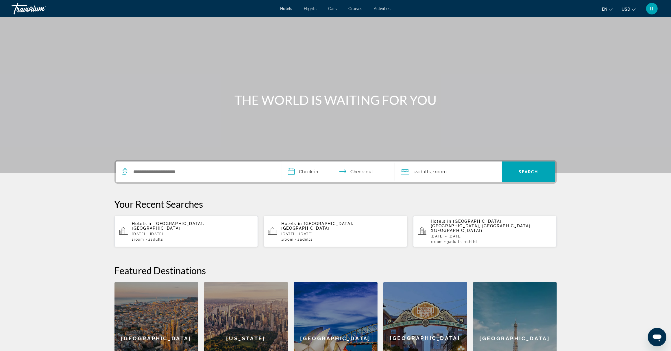
click at [313, 10] on span "Flights" at bounding box center [310, 8] width 13 height 5
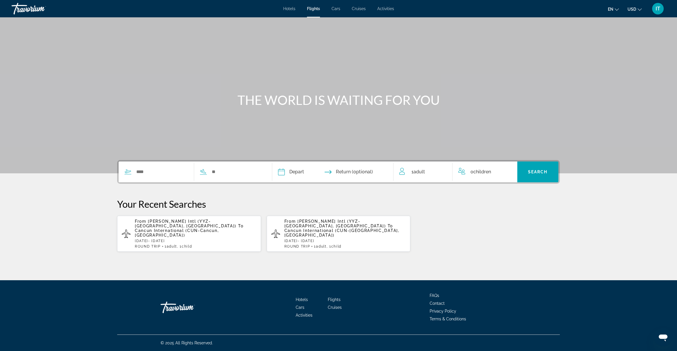
click at [319, 245] on span "Adult" at bounding box center [321, 247] width 10 height 4
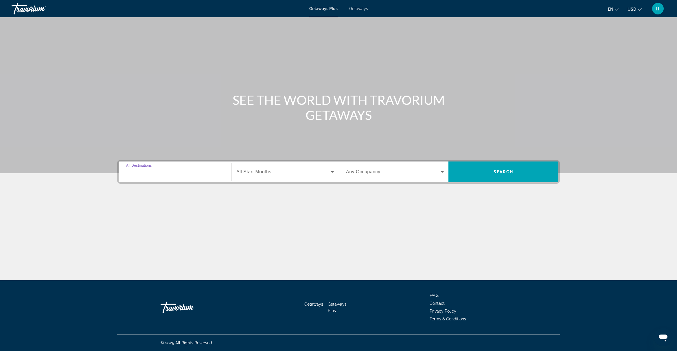
click at [172, 172] on input "Destination All Destinations" at bounding box center [175, 172] width 98 height 7
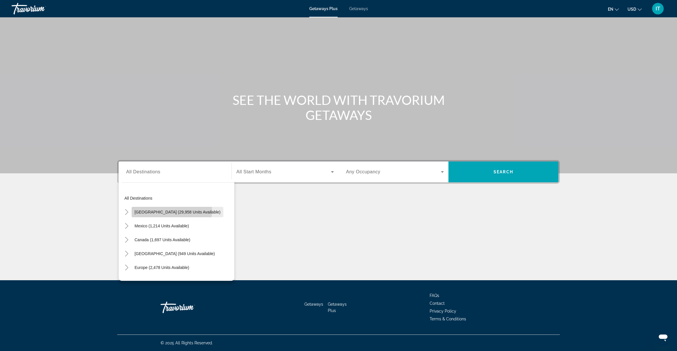
click at [171, 210] on span "United States (29,958 units available)" at bounding box center [177, 212] width 86 height 5
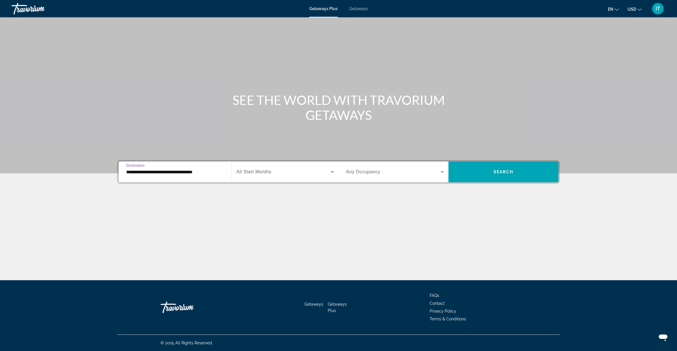
click at [179, 170] on input "**********" at bounding box center [175, 172] width 98 height 7
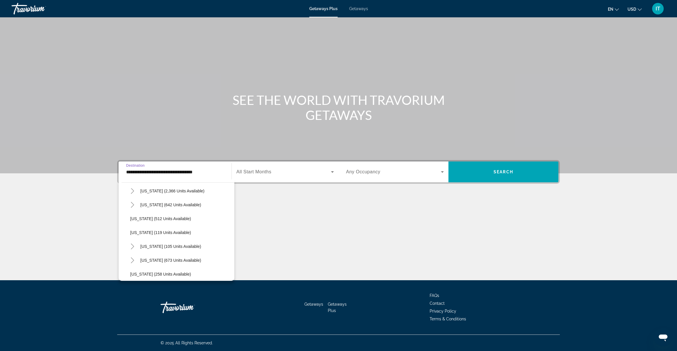
scroll to position [325, 0]
click at [165, 234] on span "New York (105 units available)" at bounding box center [170, 234] width 61 height 5
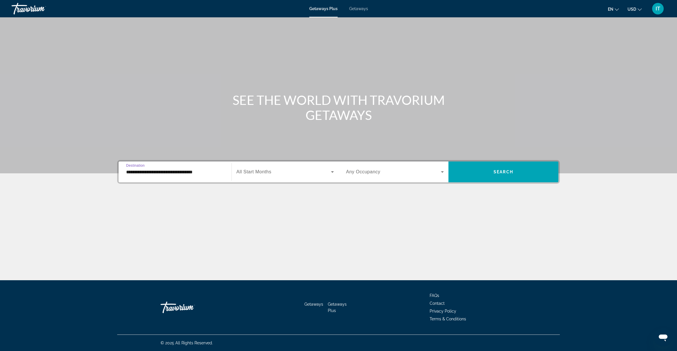
type input "**********"
click at [267, 171] on span "All Start Months" at bounding box center [253, 171] width 35 height 5
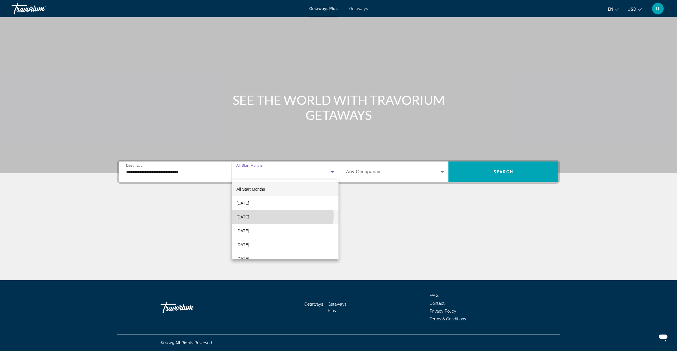
click at [249, 216] on span "October 2025" at bounding box center [242, 217] width 13 height 7
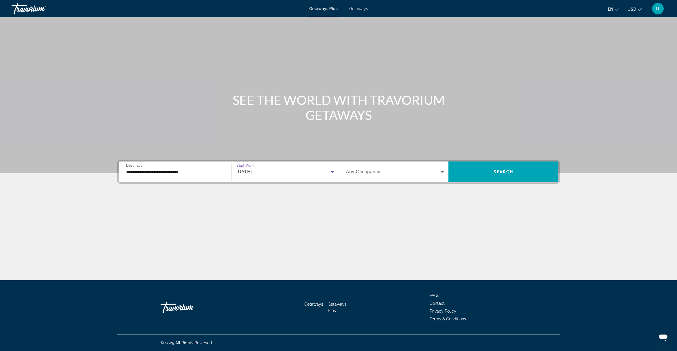
click at [369, 173] on span "Any Occupancy" at bounding box center [363, 171] width 34 height 5
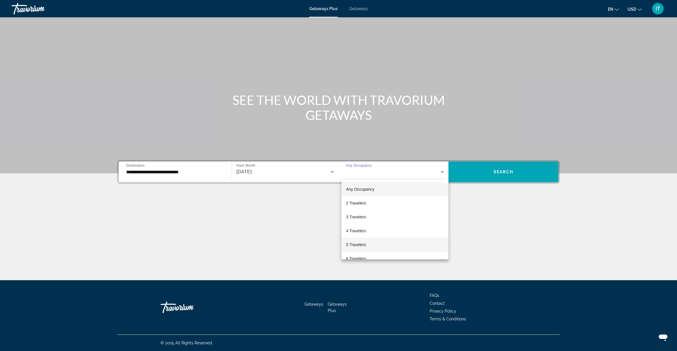
click at [380, 245] on mat-option "5 Travelers" at bounding box center [394, 245] width 107 height 14
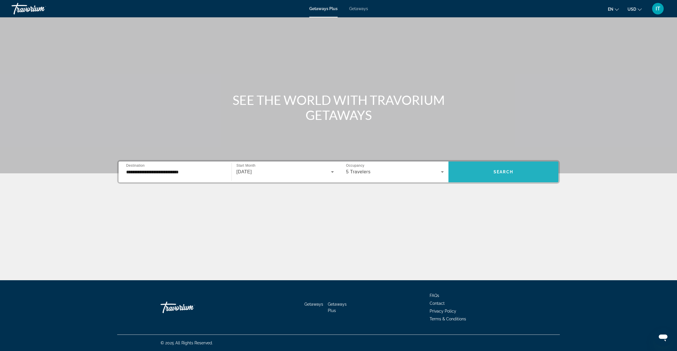
click at [485, 173] on span "Search widget" at bounding box center [503, 172] width 110 height 14
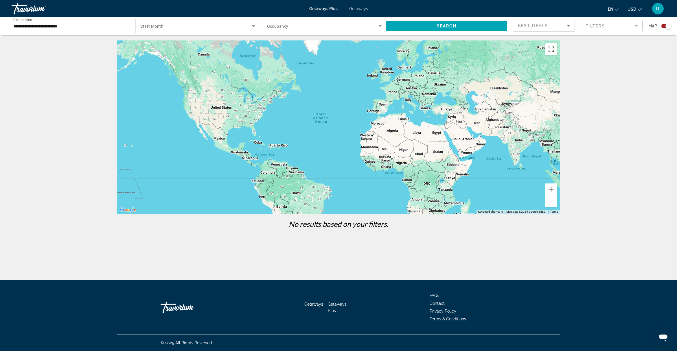
click at [239, 122] on div "Main content" at bounding box center [338, 126] width 442 height 173
click at [433, 25] on span "Search widget" at bounding box center [446, 26] width 121 height 14
click at [40, 24] on input "**********" at bounding box center [70, 26] width 114 height 7
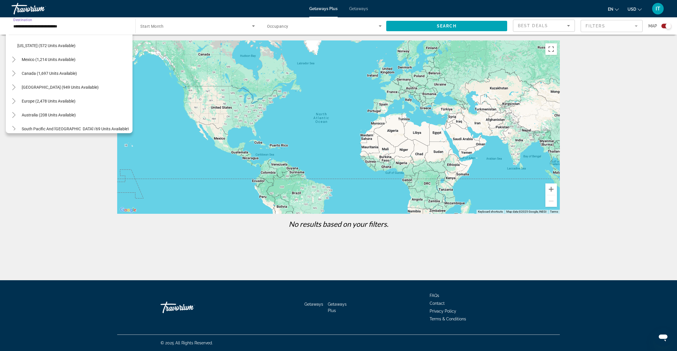
scroll to position [579, 0]
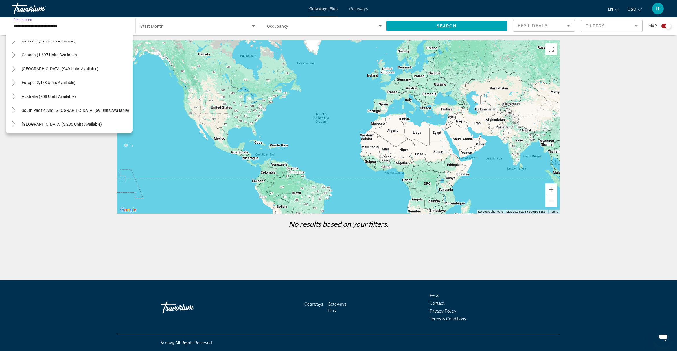
click at [57, 82] on span "Europe (2,478 units available)" at bounding box center [49, 82] width 54 height 5
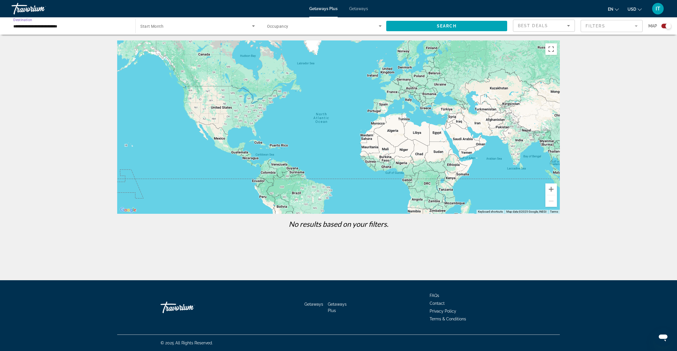
click at [53, 26] on input "**********" at bounding box center [70, 26] width 114 height 7
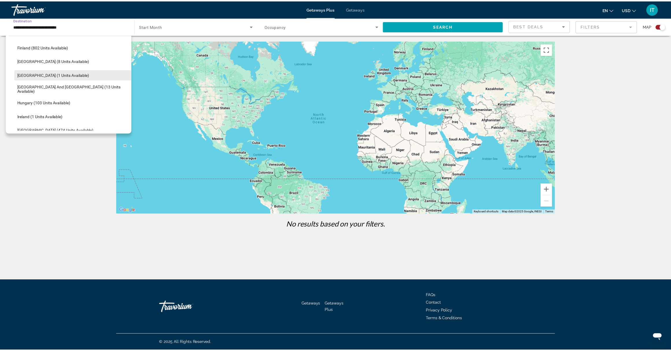
scroll to position [720, 0]
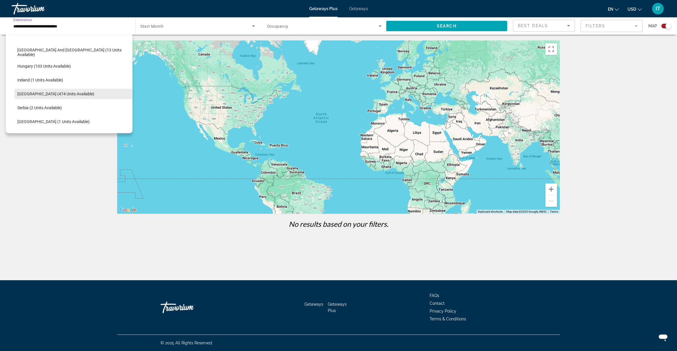
click at [41, 93] on span "Italy (474 units available)" at bounding box center [55, 94] width 77 height 5
type input "**********"
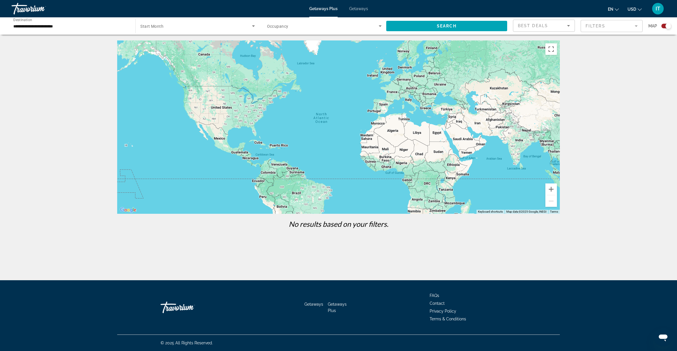
click at [161, 26] on span "Start Month" at bounding box center [151, 26] width 23 height 5
click at [161, 43] on span "All Start Months" at bounding box center [154, 43] width 29 height 5
click at [254, 26] on icon "Search widget" at bounding box center [253, 26] width 7 height 7
click at [276, 23] on div at bounding box center [338, 175] width 677 height 351
click at [291, 29] on span "Search widget" at bounding box center [323, 26] width 112 height 7
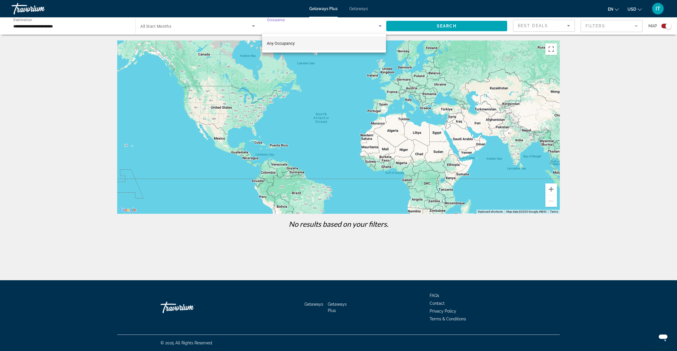
drag, startPoint x: 331, startPoint y: 78, endPoint x: 353, endPoint y: 61, distance: 27.2
click at [332, 77] on div at bounding box center [338, 175] width 677 height 351
click at [380, 25] on icon "Search widget" at bounding box center [379, 25] width 3 height 1
click at [415, 28] on div at bounding box center [338, 175] width 677 height 351
click at [416, 26] on span "Search widget" at bounding box center [446, 26] width 121 height 14
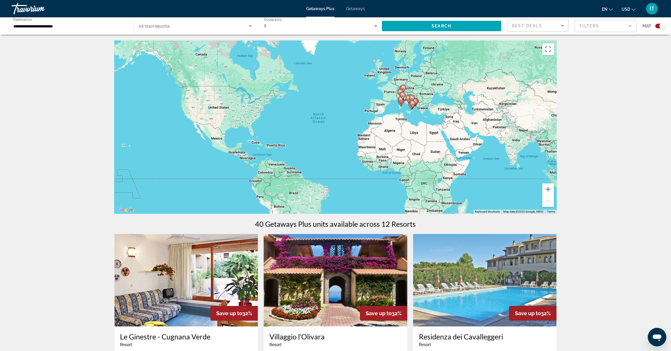
click at [167, 27] on span "All Start Months" at bounding box center [154, 26] width 31 height 5
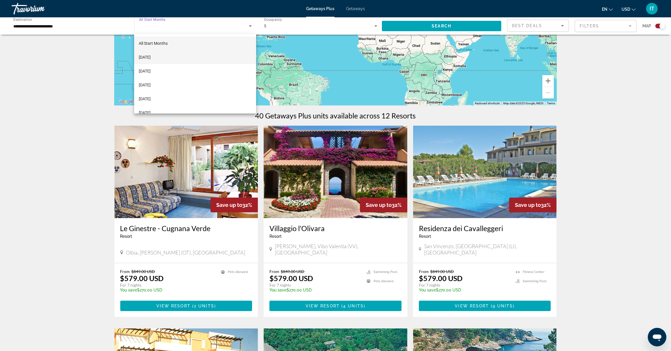
click at [178, 54] on mat-option "September 2025" at bounding box center [195, 57] width 122 height 14
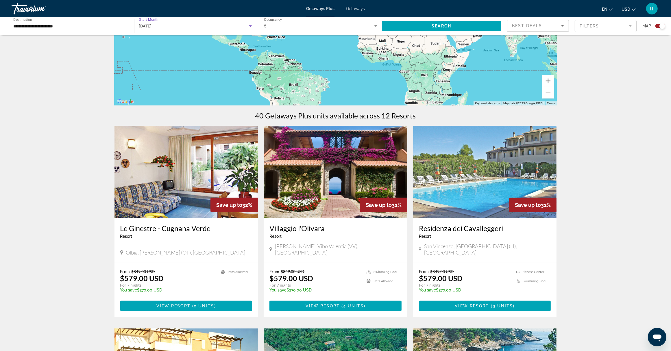
click at [192, 28] on div "September 2025" at bounding box center [194, 26] width 110 height 7
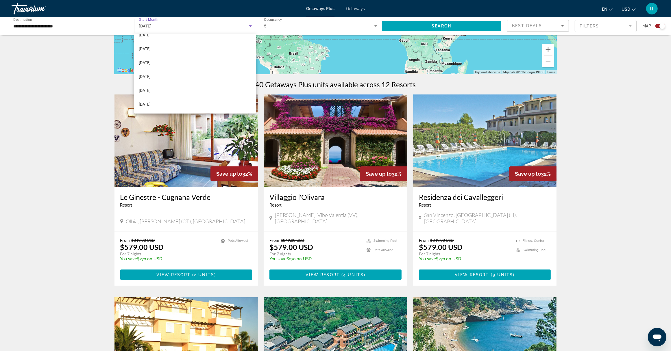
scroll to position [181, 0]
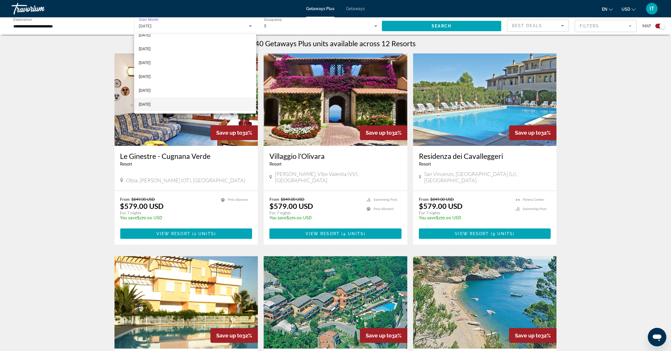
click at [187, 106] on mat-option "August 2026" at bounding box center [195, 104] width 122 height 14
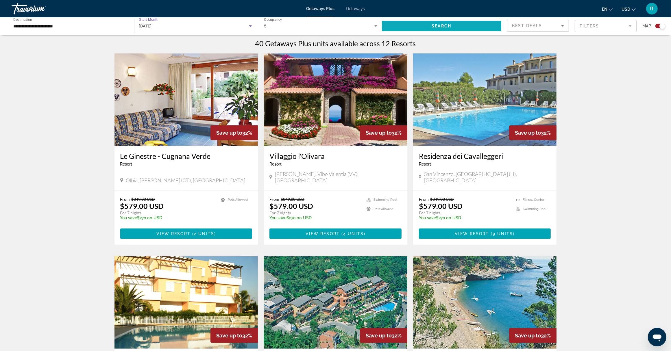
click at [416, 24] on span "Search widget" at bounding box center [442, 26] width 120 height 14
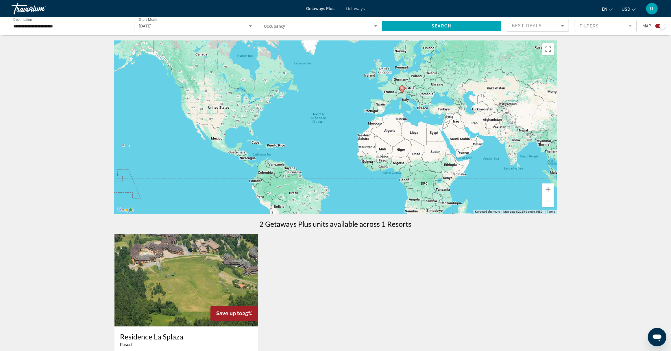
click at [401, 90] on image "Main content" at bounding box center [401, 88] width 3 height 3
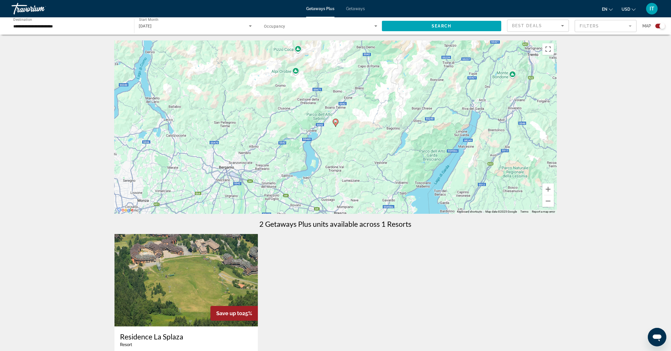
click at [359, 9] on span "Getaways" at bounding box center [355, 8] width 19 height 5
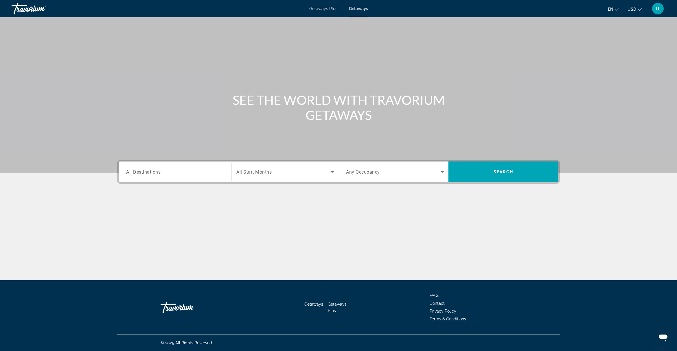
click at [177, 174] on input "Destination All Destinations" at bounding box center [175, 172] width 98 height 7
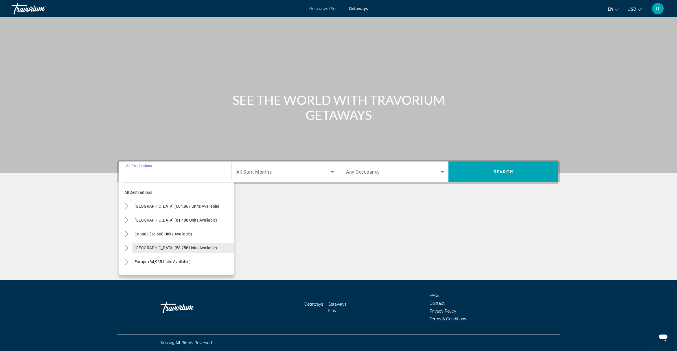
scroll to position [36, 0]
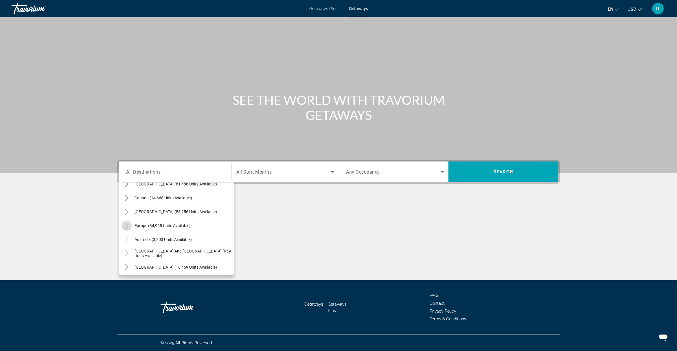
click at [127, 226] on icon "Toggle Europe (34,965 units available)" at bounding box center [126, 226] width 3 height 6
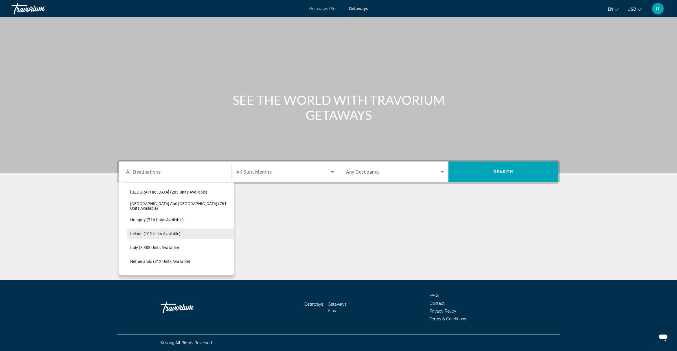
scroll to position [217, 0]
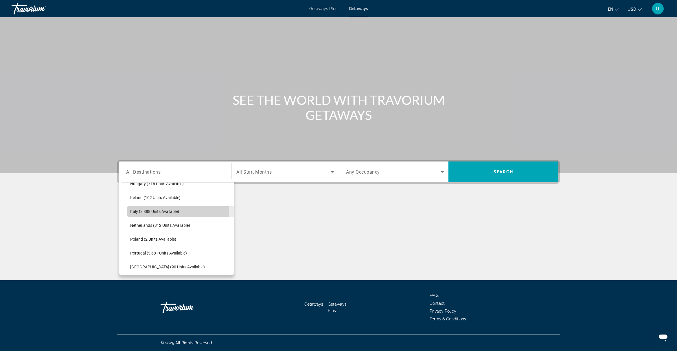
click at [156, 212] on span "Italy (3,888 units available)" at bounding box center [154, 211] width 49 height 5
type input "**********"
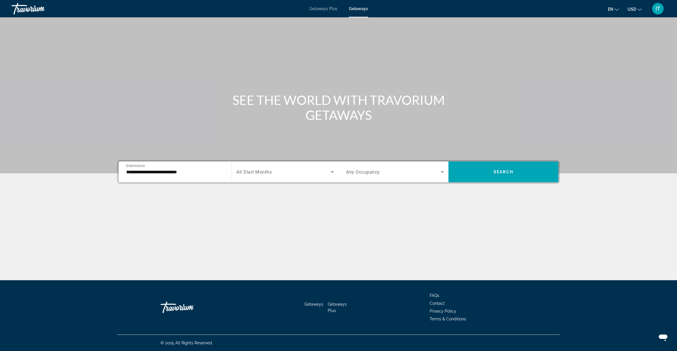
click at [246, 176] on div "Search widget" at bounding box center [284, 172] width 97 height 16
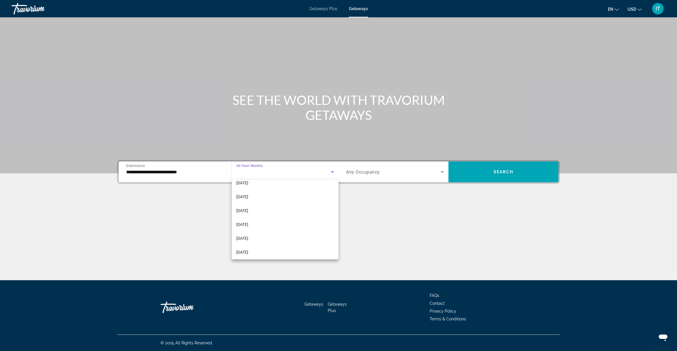
scroll to position [119, 0]
click at [248, 249] on span "September 2026" at bounding box center [242, 250] width 12 height 7
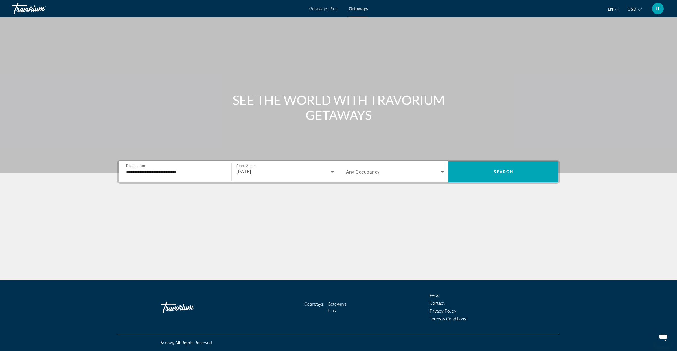
click at [378, 171] on span "Any Occupancy" at bounding box center [363, 171] width 34 height 5
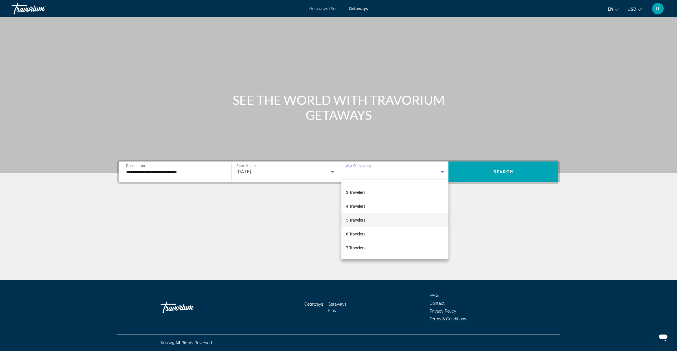
scroll to position [36, 0]
click at [367, 244] on mat-option "8 Travelers" at bounding box center [394, 250] width 107 height 14
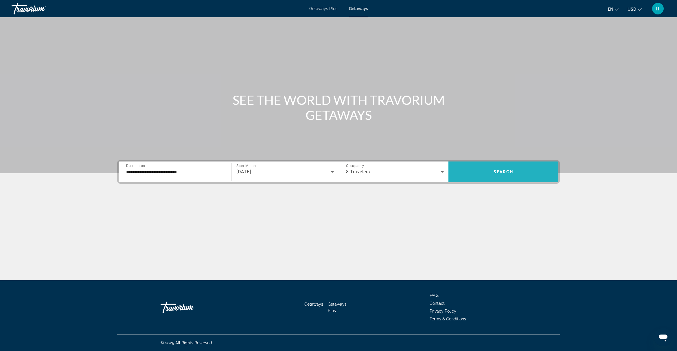
click at [495, 174] on span "Search" at bounding box center [503, 172] width 20 height 5
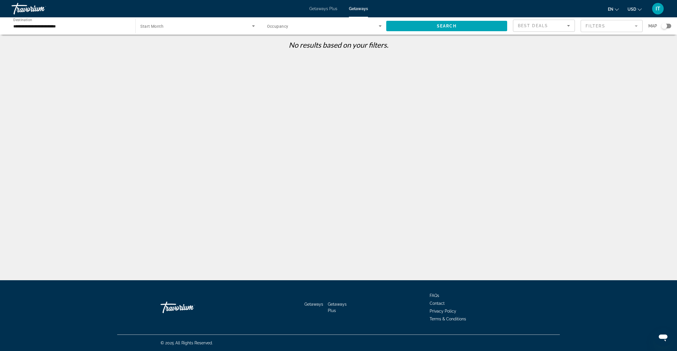
click at [636, 25] on mat-form-field "Filters" at bounding box center [611, 26] width 62 height 12
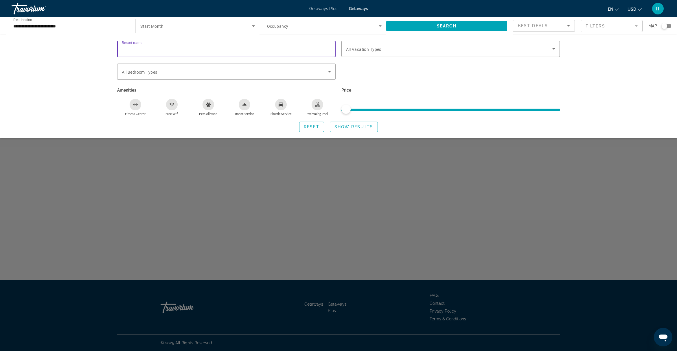
click at [273, 48] on input "Resort name" at bounding box center [226, 49] width 209 height 7
click at [410, 83] on div "Search widget" at bounding box center [450, 75] width 224 height 23
click at [450, 26] on span "Search" at bounding box center [447, 26] width 20 height 5
click at [636, 27] on mat-form-field "Filters" at bounding box center [611, 26] width 62 height 12
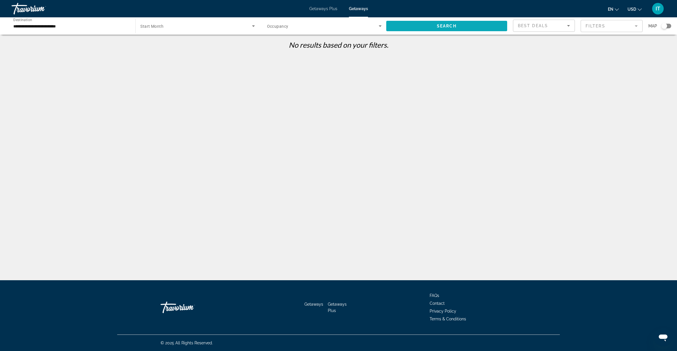
click at [456, 26] on span "Search" at bounding box center [447, 26] width 20 height 5
click at [635, 27] on mat-form-field "Filters" at bounding box center [611, 26] width 62 height 12
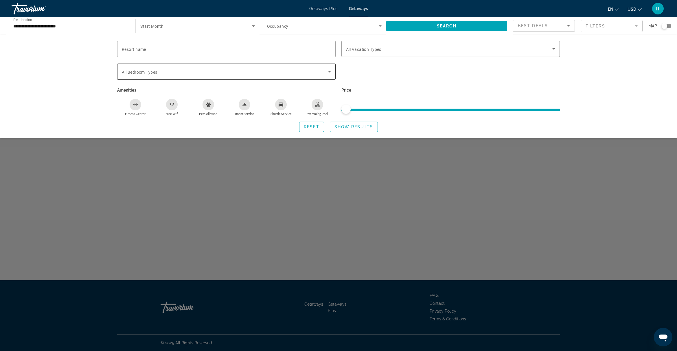
click at [156, 70] on span "All Bedroom Types" at bounding box center [139, 72] width 35 height 5
click at [154, 74] on span "All Bedroom Types" at bounding box center [139, 72] width 35 height 5
click at [330, 72] on icon "Search widget" at bounding box center [329, 71] width 7 height 7
click at [329, 70] on icon "Search widget" at bounding box center [329, 71] width 7 height 7
click at [300, 52] on div "Search widget" at bounding box center [226, 49] width 209 height 16
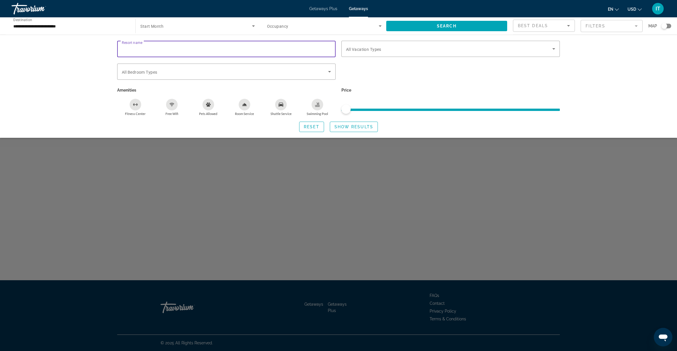
click at [306, 51] on input "Resort name" at bounding box center [226, 49] width 209 height 7
click at [366, 52] on div "Search widget" at bounding box center [450, 49] width 209 height 16
click at [366, 49] on span "All Vacation Types" at bounding box center [363, 49] width 35 height 5
click at [182, 50] on input "Resort name" at bounding box center [226, 49] width 209 height 7
click at [54, 62] on div "Resort name Vacation Types All Vacation Types Bedroom Types All Bedroom Types A…" at bounding box center [338, 86] width 677 height 103
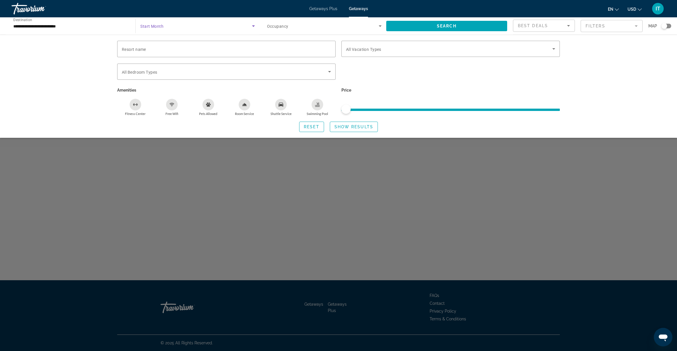
click at [254, 25] on icon "Search widget" at bounding box center [253, 26] width 7 height 7
click at [229, 43] on mat-option "All Start Months" at bounding box center [197, 43] width 123 height 14
click at [80, 97] on div "Resort name Vacation Types All Vacation Types Bedroom Types All Bedroom Types A…" at bounding box center [338, 86] width 677 height 103
click at [254, 26] on icon "Search widget" at bounding box center [253, 26] width 7 height 7
click at [95, 75] on div at bounding box center [338, 175] width 677 height 351
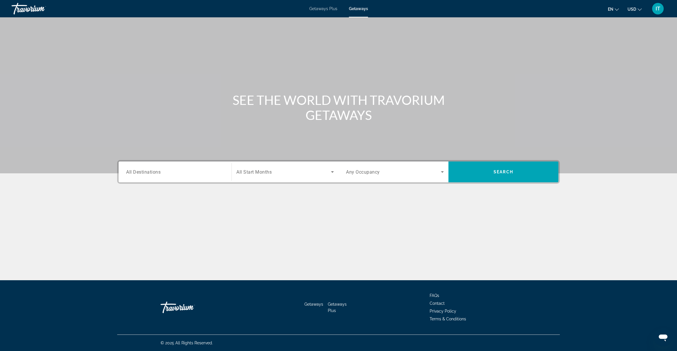
click at [616, 9] on icon "Change language" at bounding box center [616, 10] width 4 height 4
click at [640, 10] on icon "Change currency" at bounding box center [639, 10] width 4 height 4
click at [630, 36] on button "CAD (Can$)" at bounding box center [622, 38] width 29 height 8
click at [190, 173] on input "Destination All Destinations" at bounding box center [175, 172] width 98 height 7
click at [200, 174] on input "Destination All Destinations" at bounding box center [175, 172] width 98 height 7
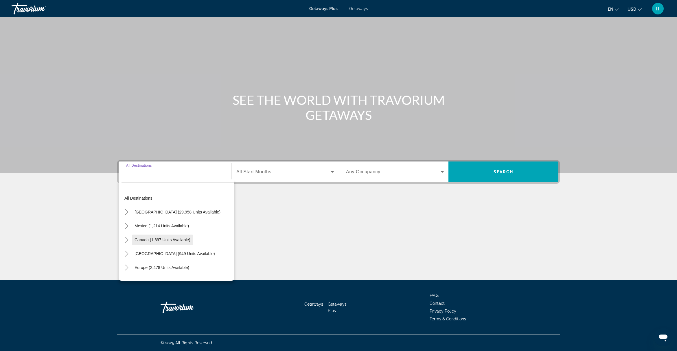
click at [136, 240] on span "Canada (1,697 units available)" at bounding box center [162, 240] width 56 height 5
type input "**********"
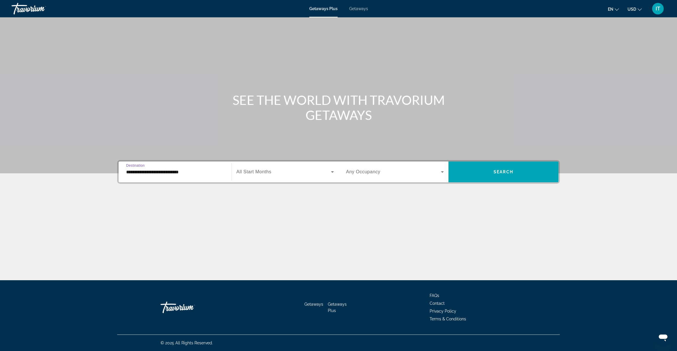
click at [256, 174] on span "All Start Months" at bounding box center [253, 171] width 35 height 5
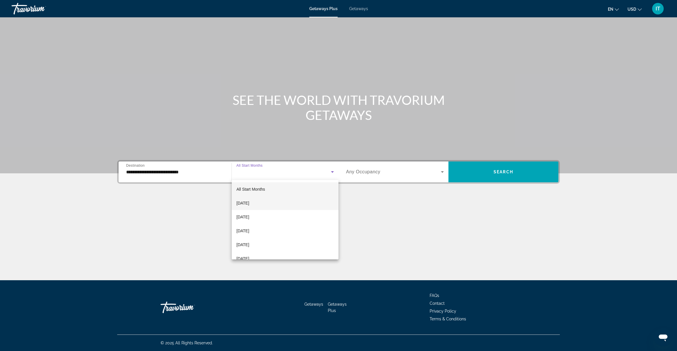
click at [249, 201] on span "[DATE]" at bounding box center [242, 203] width 13 height 7
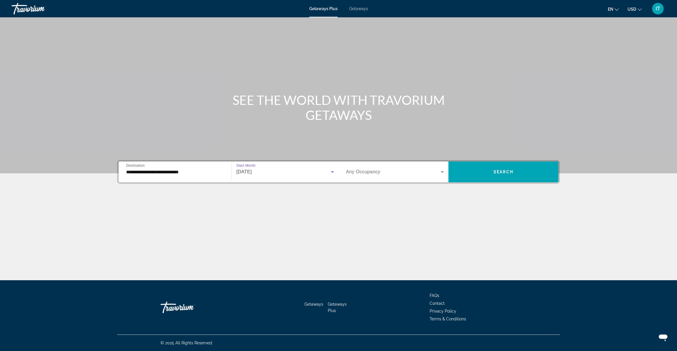
click at [401, 172] on span "Search widget" at bounding box center [393, 172] width 95 height 7
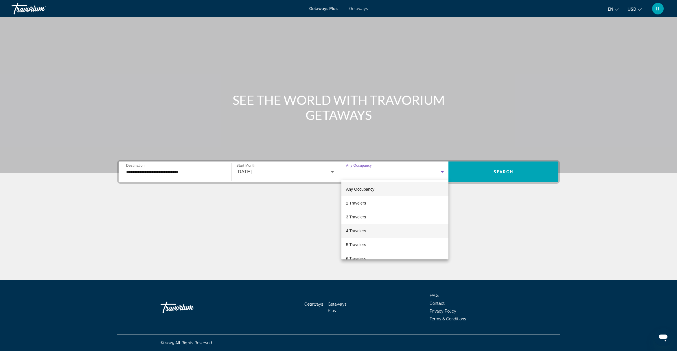
click at [389, 226] on mat-option "4 Travelers" at bounding box center [394, 231] width 107 height 14
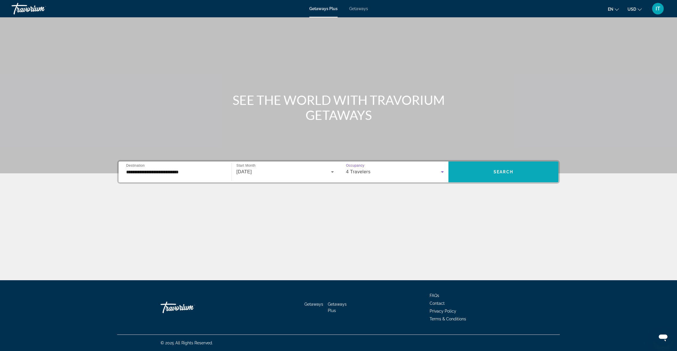
click at [490, 176] on span "Search widget" at bounding box center [503, 172] width 110 height 14
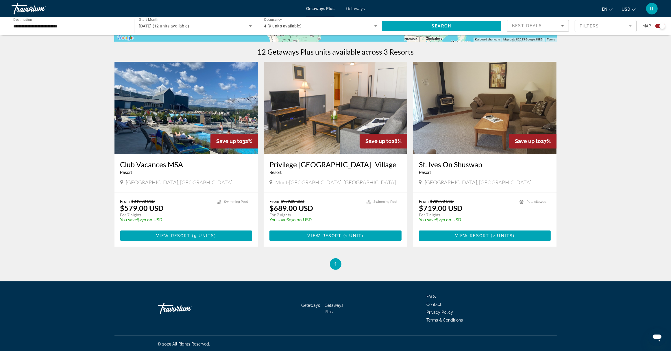
scroll to position [173, 0]
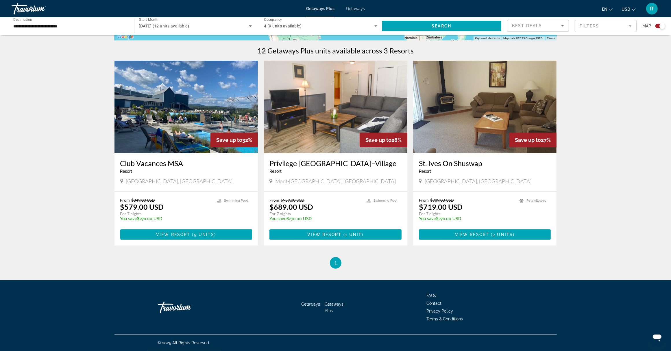
click at [338, 105] on img "Main content" at bounding box center [336, 107] width 144 height 93
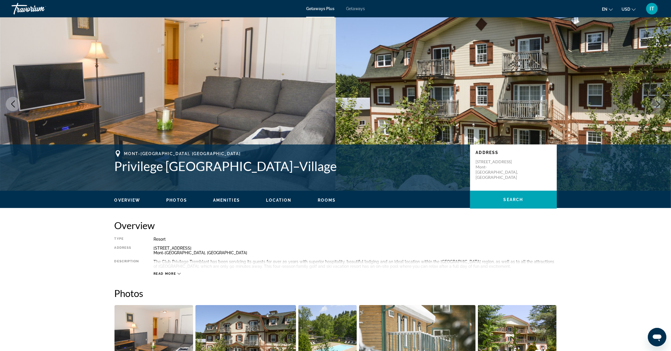
click at [182, 200] on span "Photos" at bounding box center [176, 200] width 21 height 5
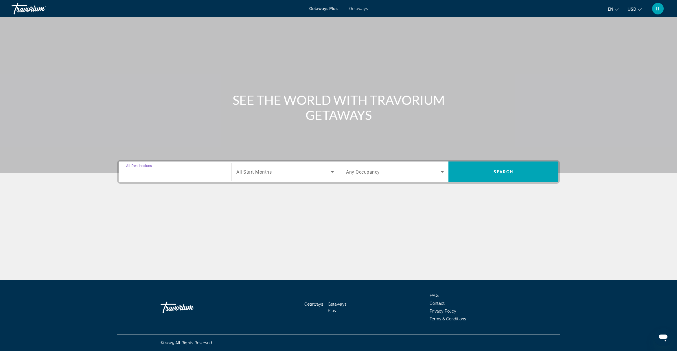
click at [194, 175] on input "Destination All Destinations" at bounding box center [175, 172] width 98 height 7
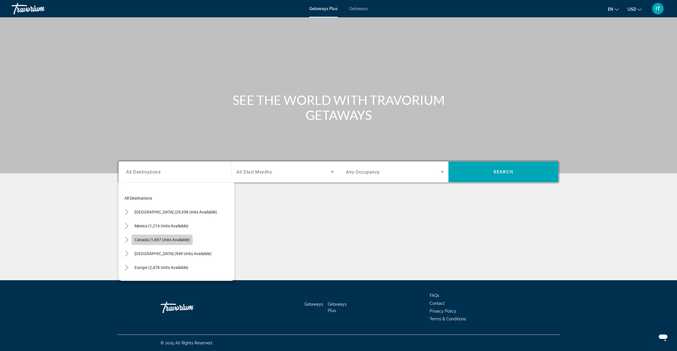
click at [151, 242] on span "Canada (1,697 units available)" at bounding box center [161, 240] width 55 height 5
type input "**********"
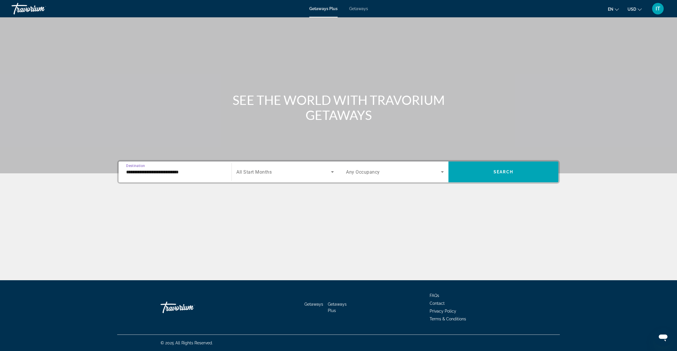
click at [259, 174] on span "All Start Months" at bounding box center [253, 171] width 35 height 5
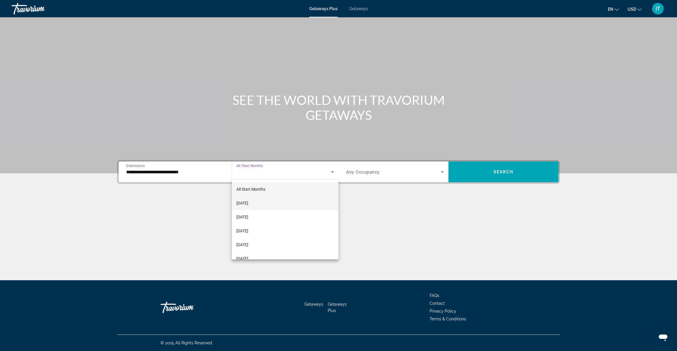
click at [267, 204] on mat-option "[DATE]" at bounding box center [285, 203] width 107 height 14
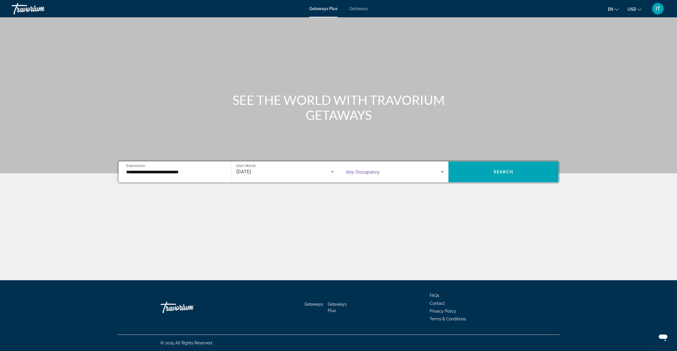
click at [413, 169] on span "Search widget" at bounding box center [393, 172] width 95 height 7
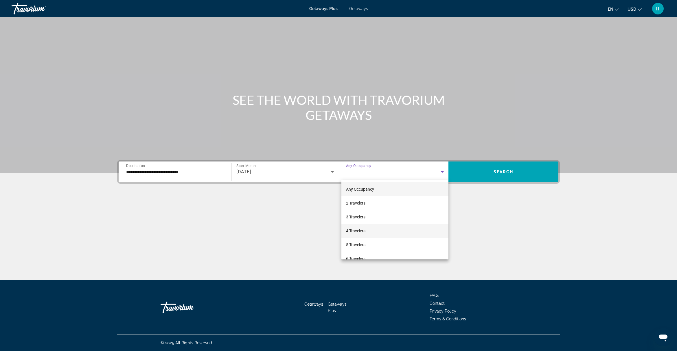
click at [372, 230] on mat-option "4 Travelers" at bounding box center [394, 231] width 107 height 14
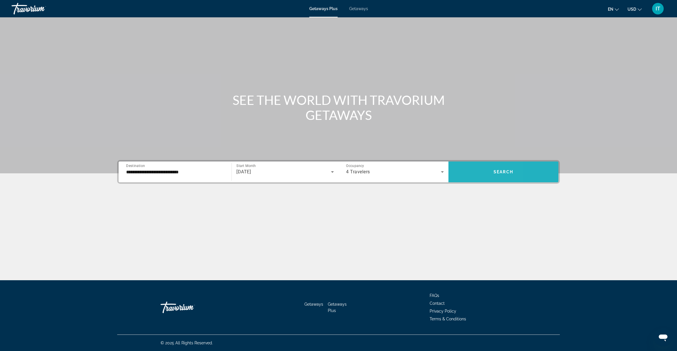
click at [467, 174] on span "Search widget" at bounding box center [503, 172] width 110 height 14
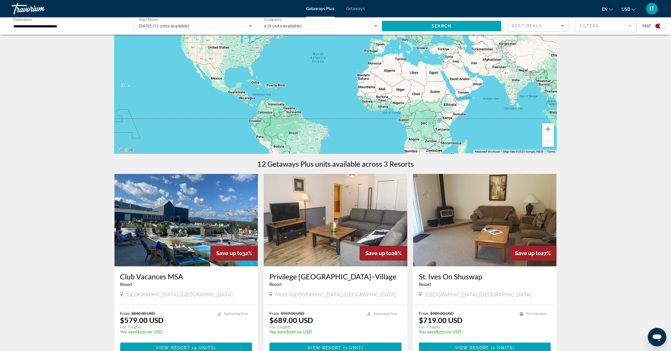
scroll to position [145, 0]
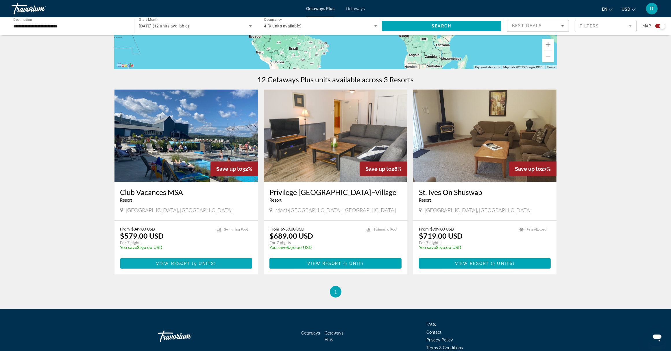
click at [200, 264] on span "9 units" at bounding box center [204, 263] width 21 height 5
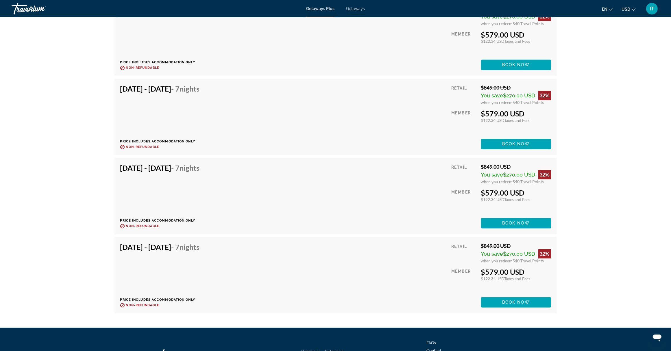
scroll to position [1337, 0]
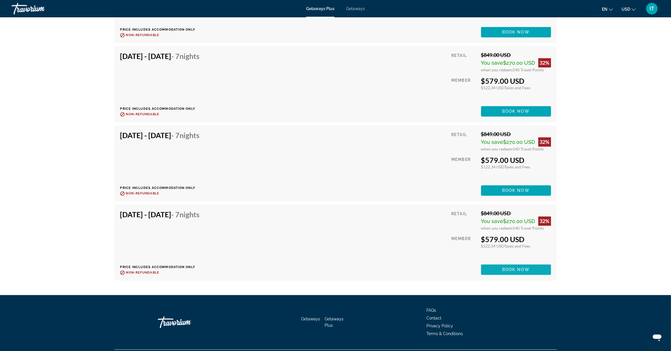
click at [511, 269] on span "Book now" at bounding box center [515, 270] width 27 height 5
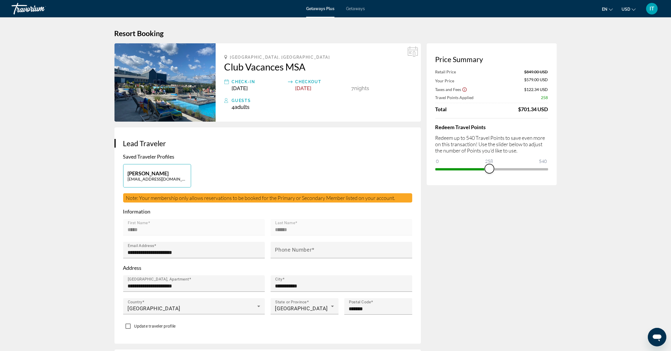
drag, startPoint x: 543, startPoint y: 169, endPoint x: 490, endPoint y: 168, distance: 53.5
click at [490, 168] on span "ngx-slider" at bounding box center [489, 168] width 9 height 9
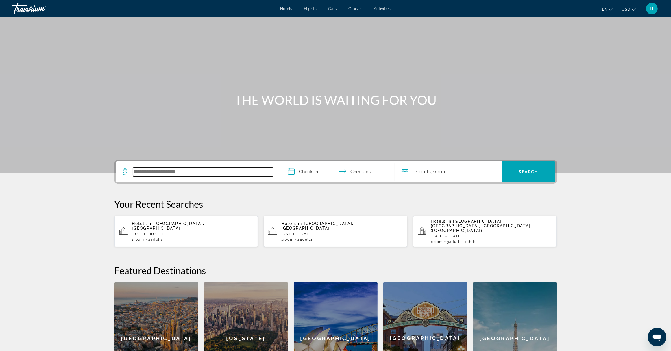
click at [204, 172] on input "Search widget" at bounding box center [203, 172] width 140 height 9
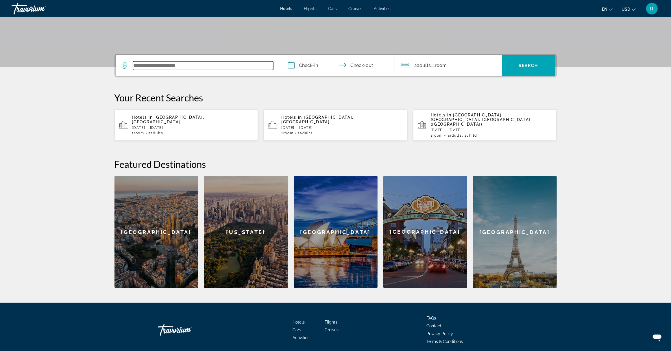
scroll to position [120, 0]
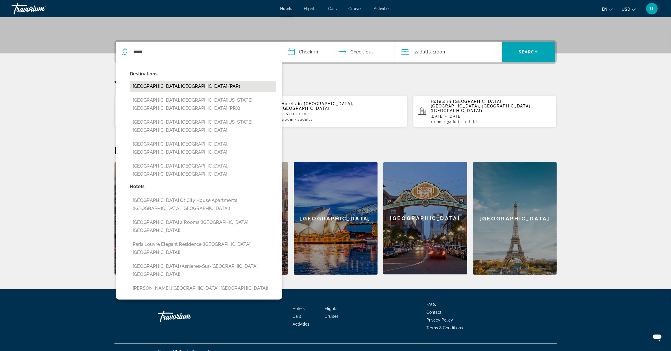
click at [168, 88] on button "[GEOGRAPHIC_DATA], [GEOGRAPHIC_DATA] (PAR)" at bounding box center [203, 86] width 146 height 11
type input "**********"
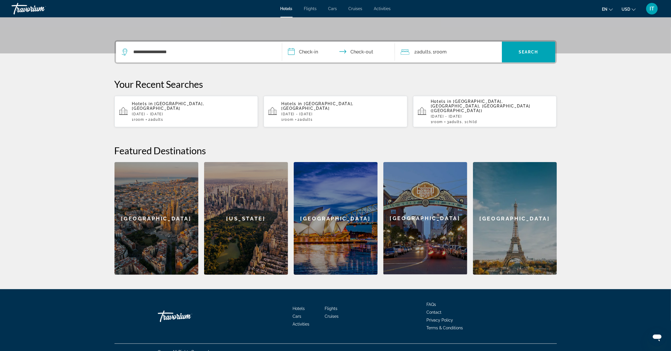
click at [304, 51] on input "**********" at bounding box center [339, 53] width 115 height 23
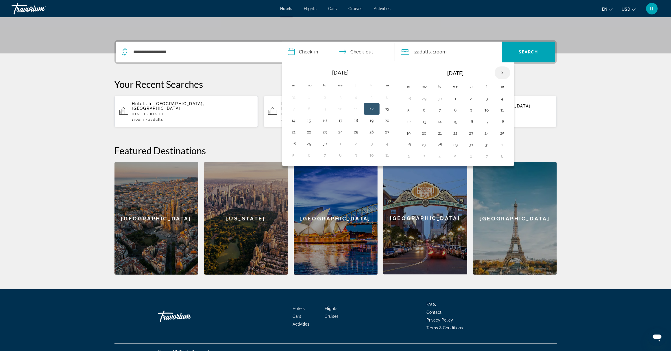
click at [505, 73] on th "Next month" at bounding box center [503, 73] width 16 height 13
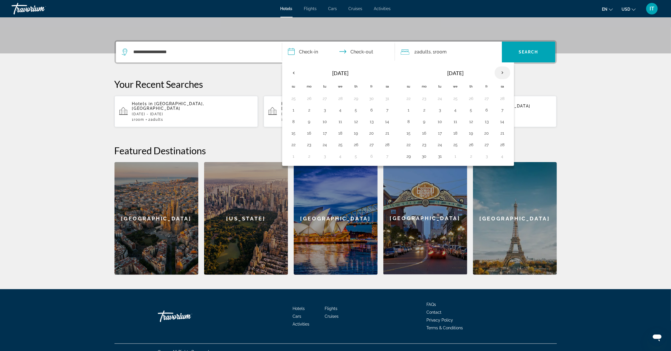
click at [505, 73] on th "Next month" at bounding box center [503, 73] width 16 height 13
click at [474, 122] on button "18" at bounding box center [471, 122] width 9 height 8
click at [409, 134] on button "21" at bounding box center [408, 133] width 9 height 8
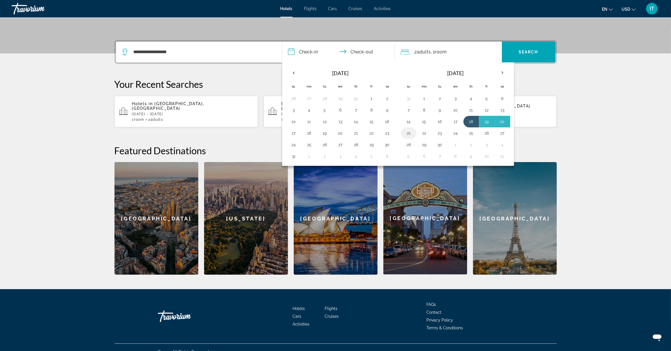
type input "**********"
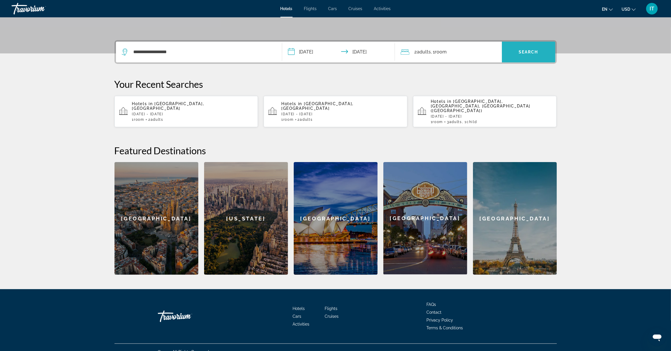
click at [522, 56] on span "Search widget" at bounding box center [528, 52] width 53 height 14
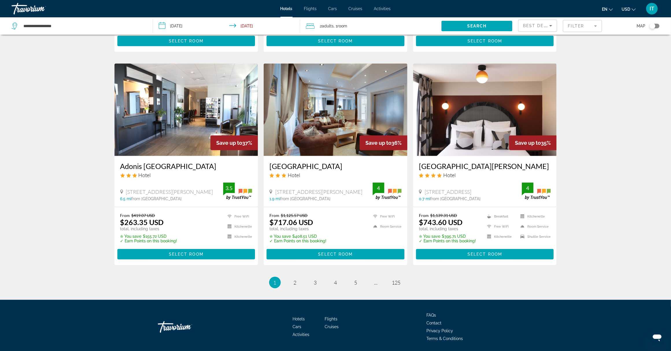
scroll to position [651, 0]
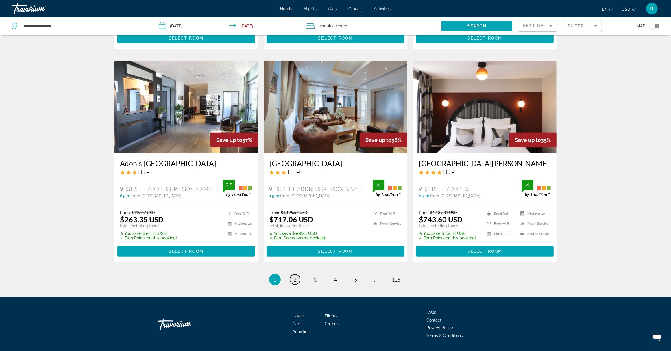
click at [296, 277] on span "2" at bounding box center [295, 280] width 3 height 6
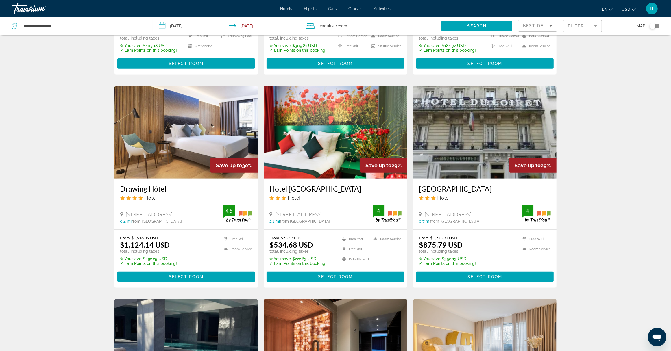
scroll to position [398, 0]
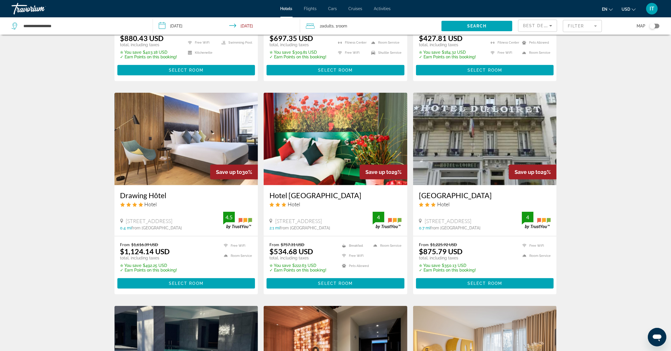
click at [598, 25] on mat-form-field "Filter" at bounding box center [582, 26] width 39 height 12
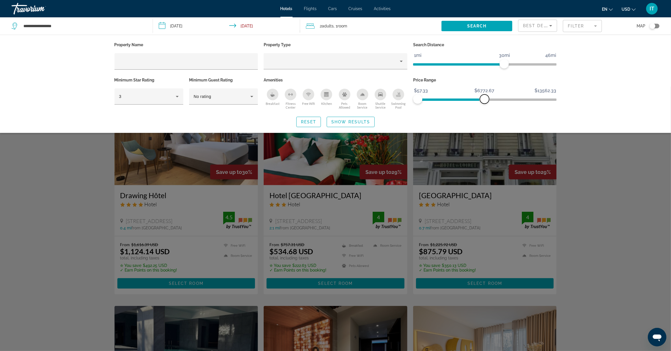
drag, startPoint x: 555, startPoint y: 99, endPoint x: 485, endPoint y: 110, distance: 70.9
click at [485, 110] on div "Price Range $57.33 $13562.33 $57.33 $6772.67" at bounding box center [484, 93] width 149 height 35
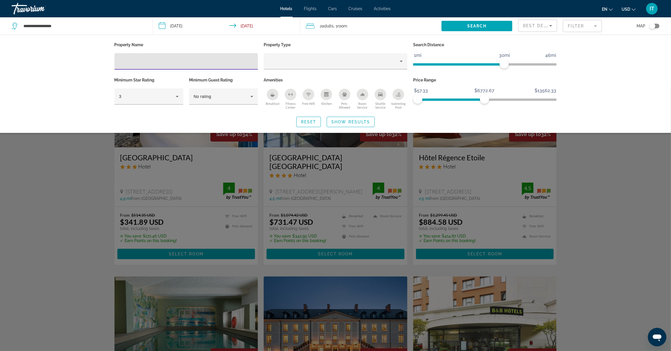
click at [136, 64] on input "Hotel Filters" at bounding box center [186, 61] width 134 height 7
click at [300, 61] on div "Property type" at bounding box center [334, 61] width 132 height 7
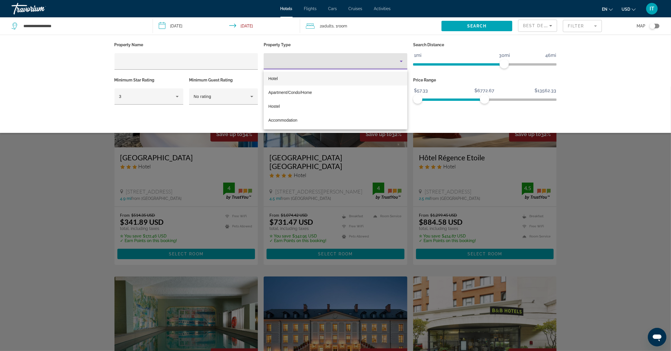
click at [189, 64] on div at bounding box center [335, 175] width 671 height 351
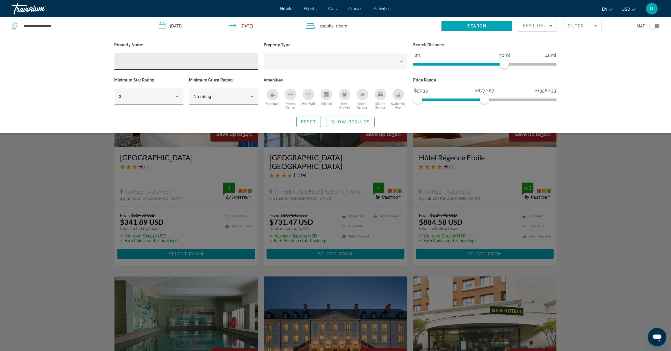
click at [190, 64] on input "Hotel Filters" at bounding box center [186, 61] width 134 height 7
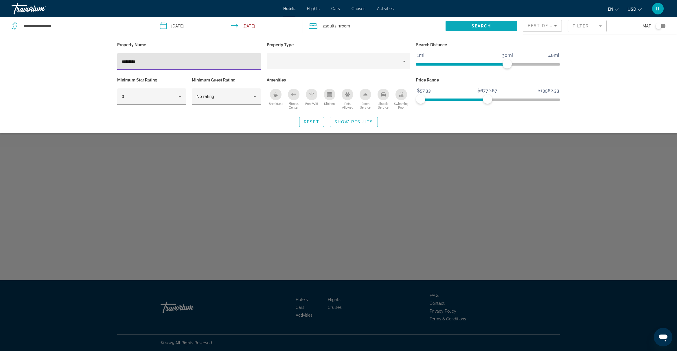
type input "*********"
click at [483, 26] on span "Search" at bounding box center [481, 26] width 20 height 5
click at [481, 27] on span "Search" at bounding box center [481, 26] width 20 height 5
click at [361, 123] on span "Show Results" at bounding box center [353, 122] width 39 height 5
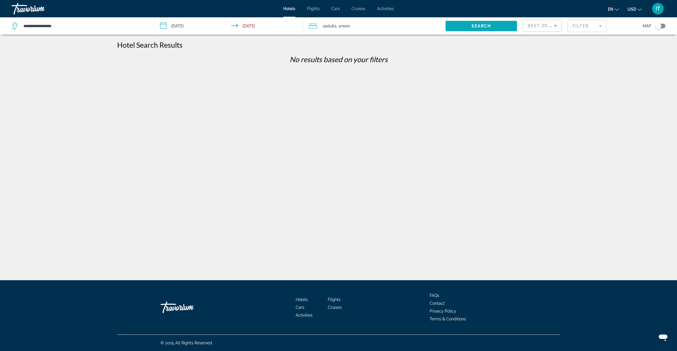
click at [490, 22] on span "Search widget" at bounding box center [480, 26] width 71 height 14
click at [594, 26] on mat-form-field "Filter" at bounding box center [586, 26] width 39 height 12
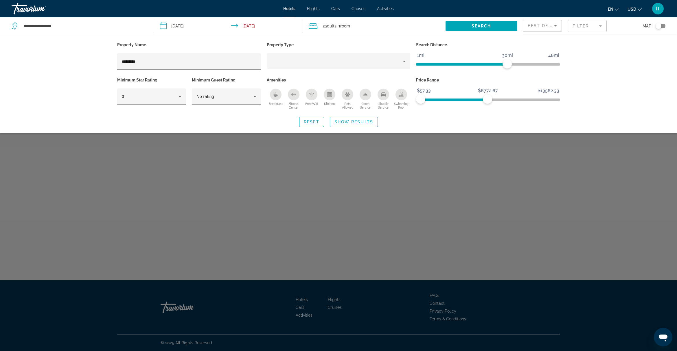
drag, startPoint x: 153, startPoint y: 57, endPoint x: 91, endPoint y: 57, distance: 61.3
click at [91, 57] on div "Property Name ********* Property Type Search Distance 1mi 46mi 30mi Minimum Sta…" at bounding box center [338, 84] width 677 height 98
drag, startPoint x: 143, startPoint y: 63, endPoint x: 106, endPoint y: 59, distance: 37.7
click at [106, 60] on div "Property Name ********* Property Type Search Distance 1mi 46mi 30mi Minimum Sta…" at bounding box center [339, 84] width 466 height 86
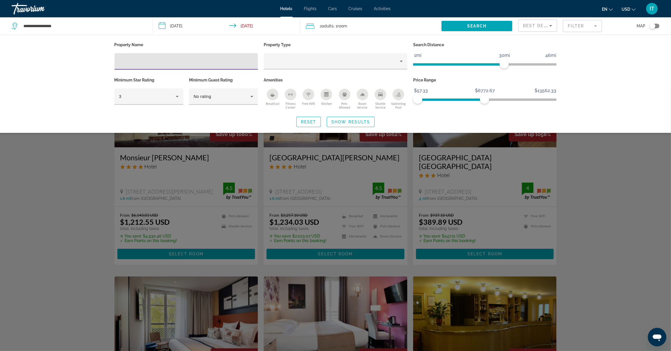
click at [585, 219] on div "Search widget" at bounding box center [335, 219] width 671 height 265
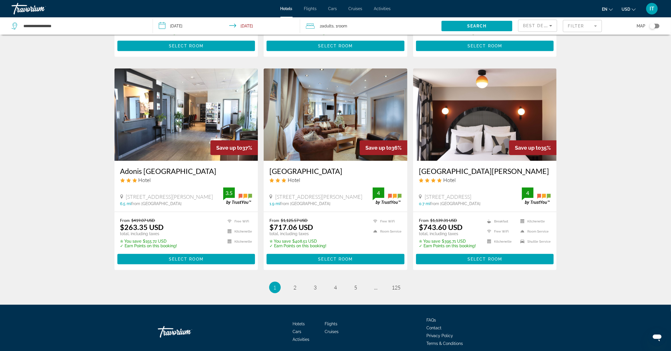
scroll to position [651, 0]
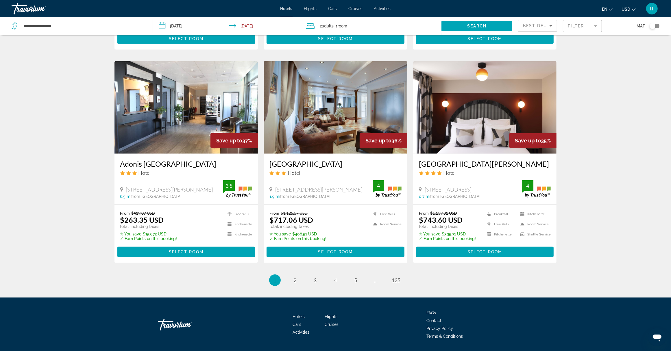
click at [476, 123] on img "Main content" at bounding box center [485, 107] width 144 height 93
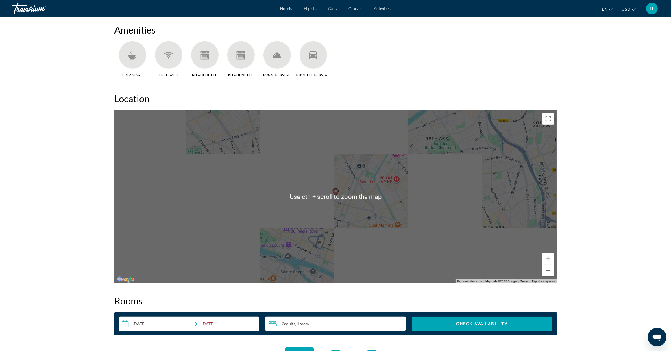
scroll to position [506, 0]
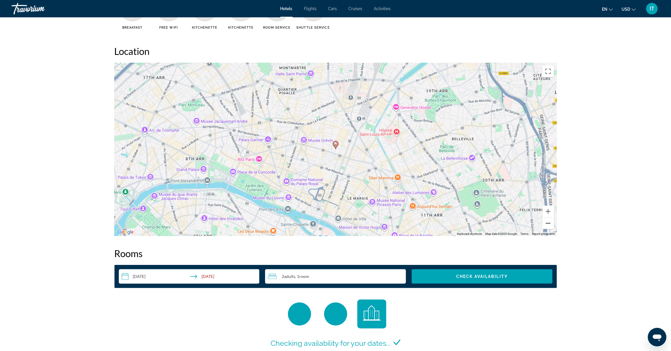
click at [548, 220] on button "Zoom out" at bounding box center [548, 224] width 12 height 12
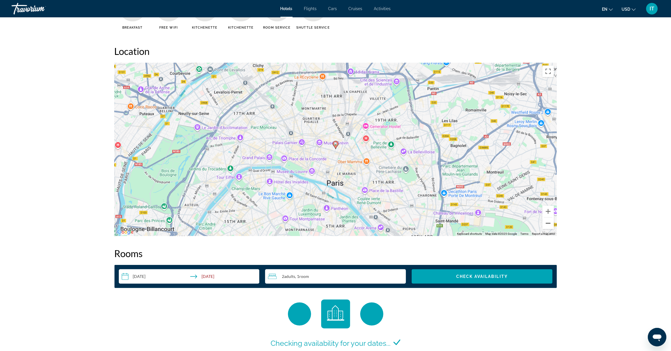
click at [548, 220] on button "Zoom out" at bounding box center [548, 224] width 12 height 12
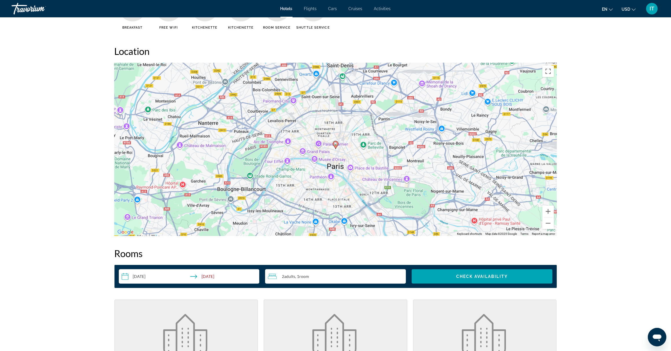
click at [635, 9] on icon "Change currency" at bounding box center [634, 10] width 4 height 4
click at [619, 39] on button "CAD (Can$)" at bounding box center [617, 38] width 29 height 8
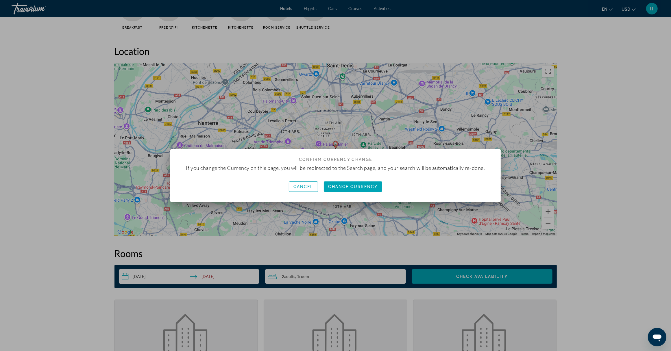
scroll to position [0, 0]
click at [334, 187] on span "Change Currency" at bounding box center [352, 186] width 49 height 5
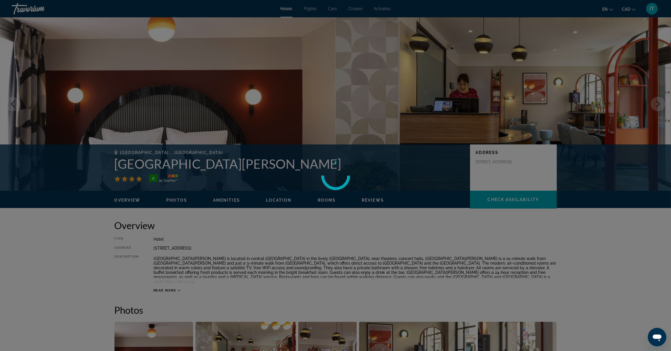
scroll to position [506, 0]
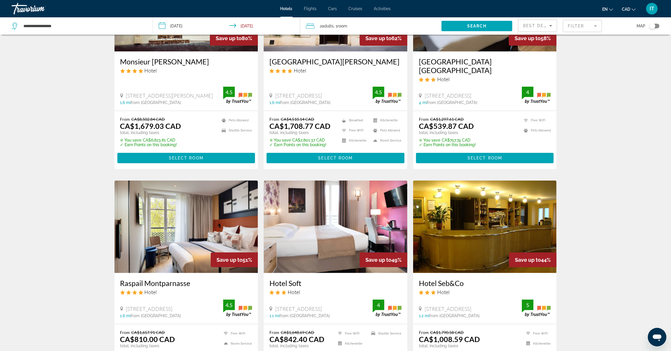
scroll to position [108, 0]
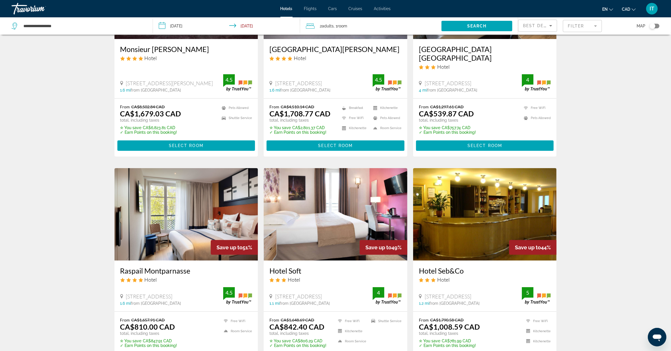
click at [188, 107] on div "From CA$8,502.84 CAD CA$1,679.03 CAD total, including taxes ✮ You save CA$6,823…" at bounding box center [186, 119] width 132 height 30
click at [193, 143] on span "Select Room" at bounding box center [186, 145] width 35 height 5
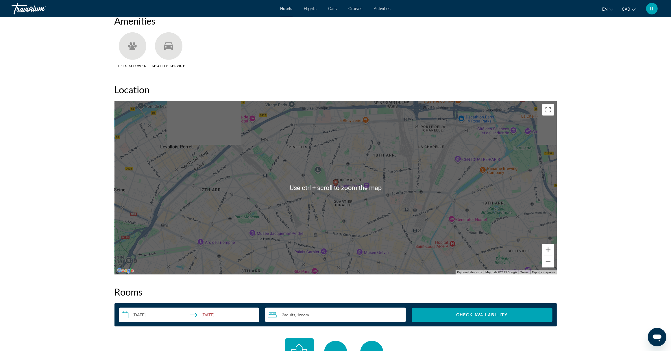
scroll to position [542, 0]
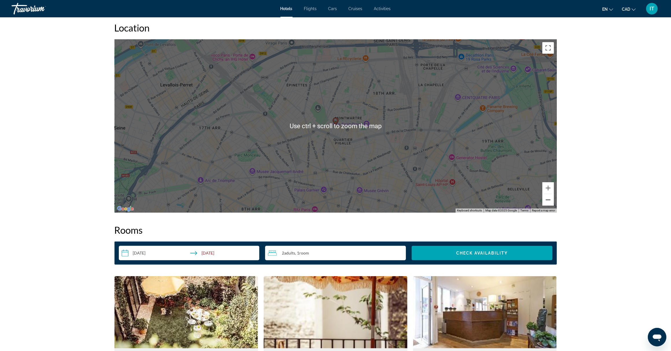
click at [550, 203] on button "Zoom out" at bounding box center [548, 200] width 12 height 12
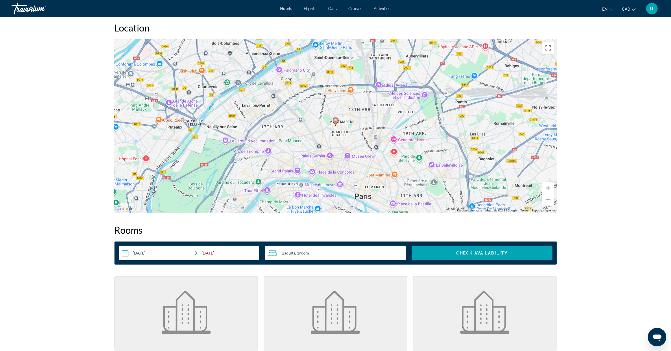
click at [550, 202] on button "Zoom out" at bounding box center [548, 200] width 12 height 12
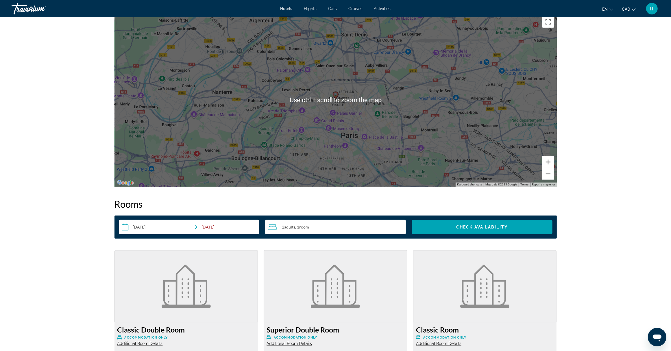
scroll to position [578, 0]
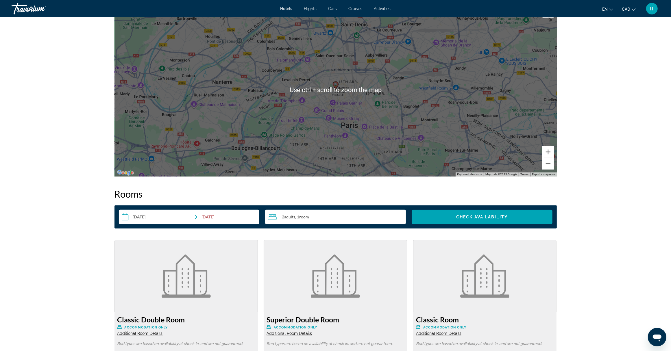
click at [546, 167] on button "Zoom out" at bounding box center [548, 164] width 12 height 12
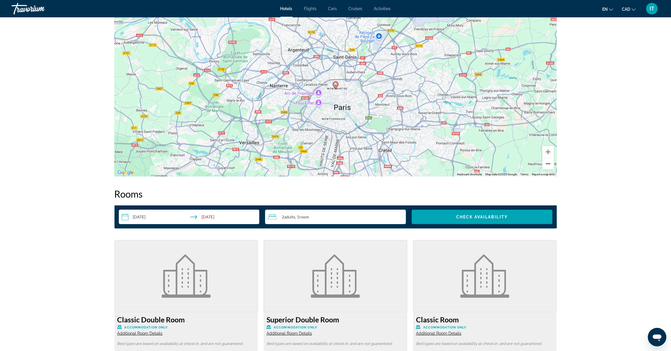
click at [546, 167] on button "Zoom out" at bounding box center [548, 164] width 12 height 12
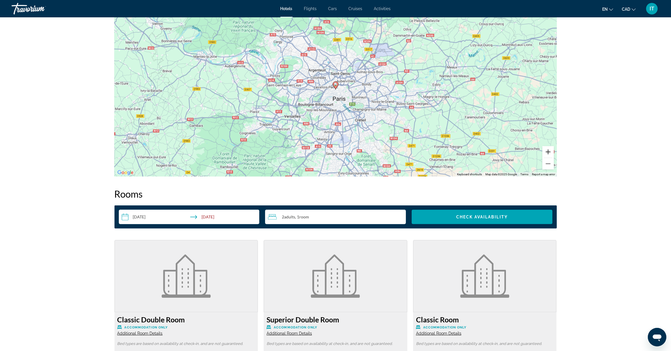
click at [550, 153] on button "Zoom in" at bounding box center [548, 152] width 12 height 12
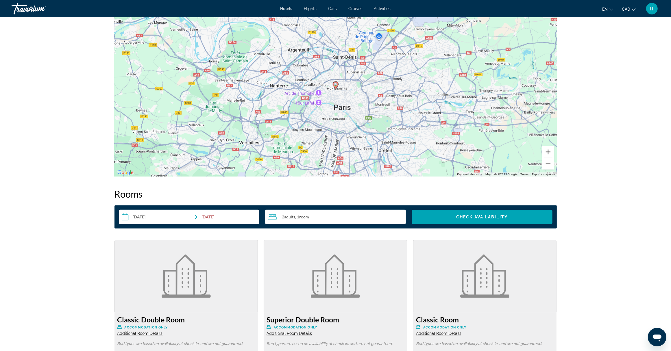
click at [550, 153] on button "Zoom in" at bounding box center [548, 152] width 12 height 12
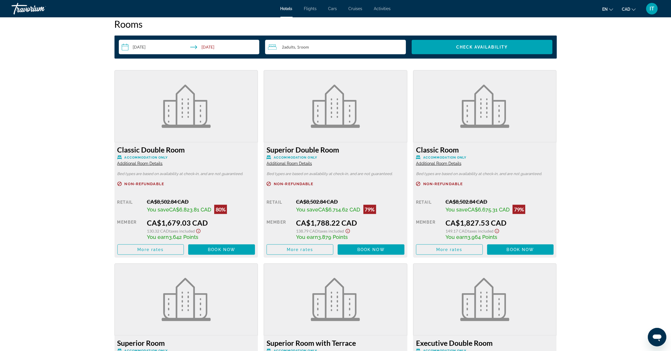
scroll to position [759, 0]
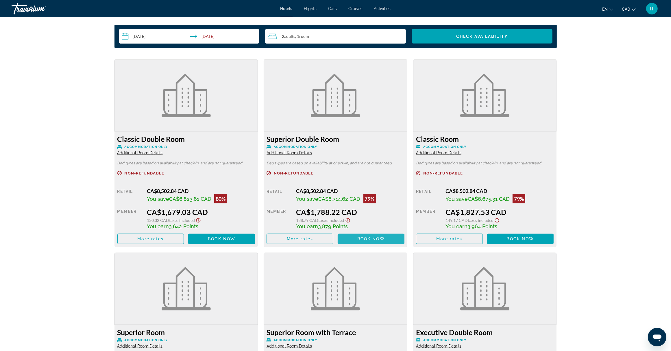
click at [362, 239] on span "Book now" at bounding box center [370, 239] width 27 height 5
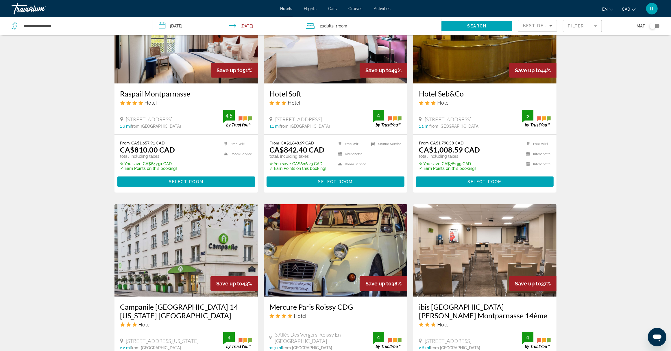
scroll to position [325, 0]
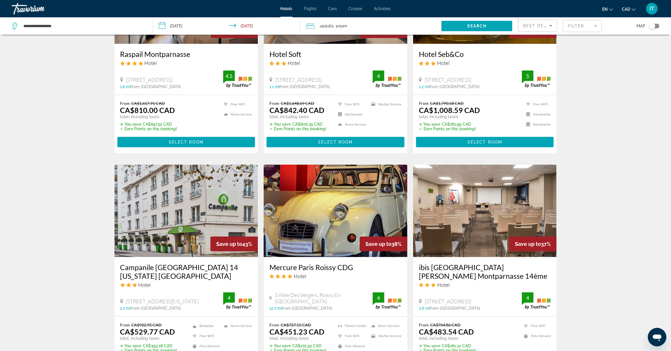
click at [191, 232] on img "Main content" at bounding box center [186, 211] width 144 height 93
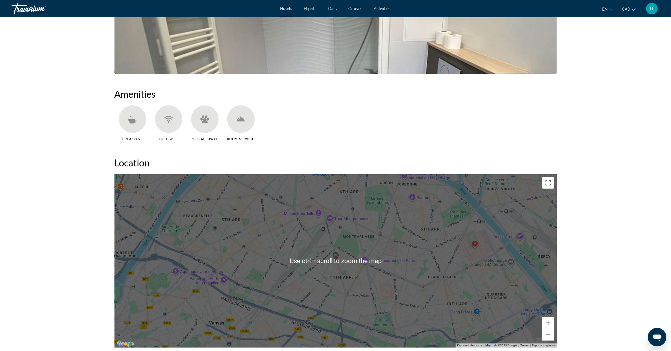
scroll to position [470, 0]
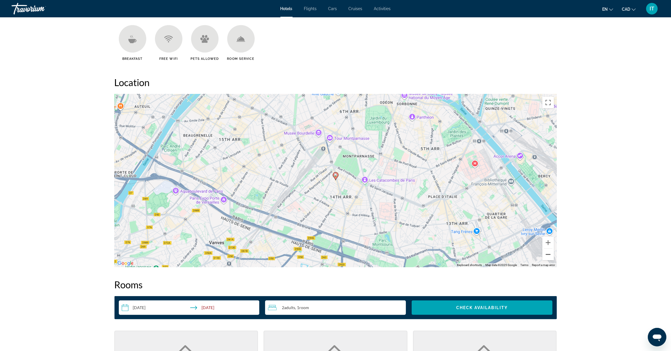
click at [547, 255] on button "Zoom out" at bounding box center [548, 255] width 12 height 12
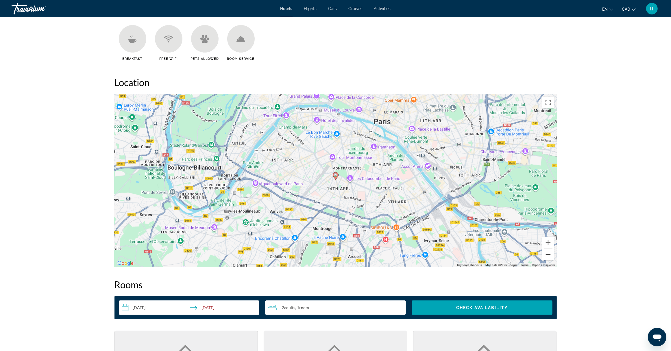
click at [547, 255] on button "Zoom out" at bounding box center [548, 255] width 12 height 12
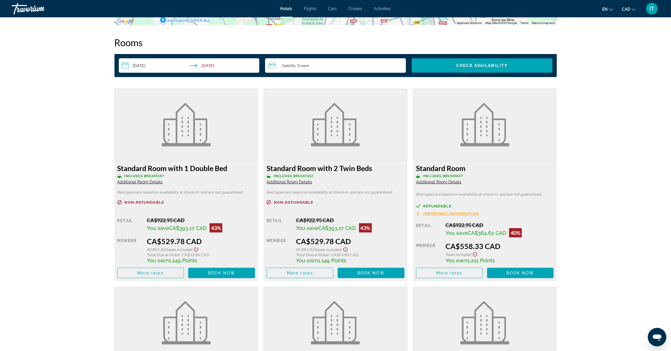
scroll to position [723, 0]
